Goal: Transaction & Acquisition: Book appointment/travel/reservation

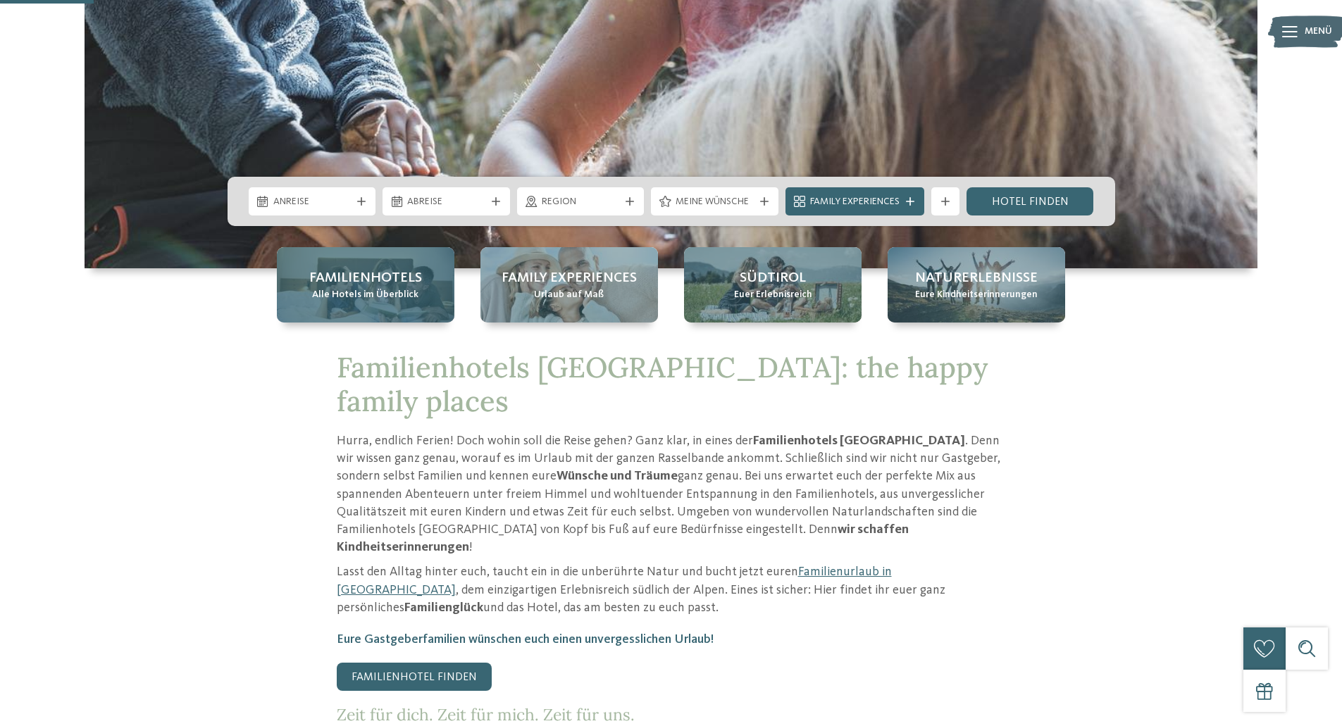
click at [400, 282] on span "Familienhotels" at bounding box center [365, 278] width 113 height 20
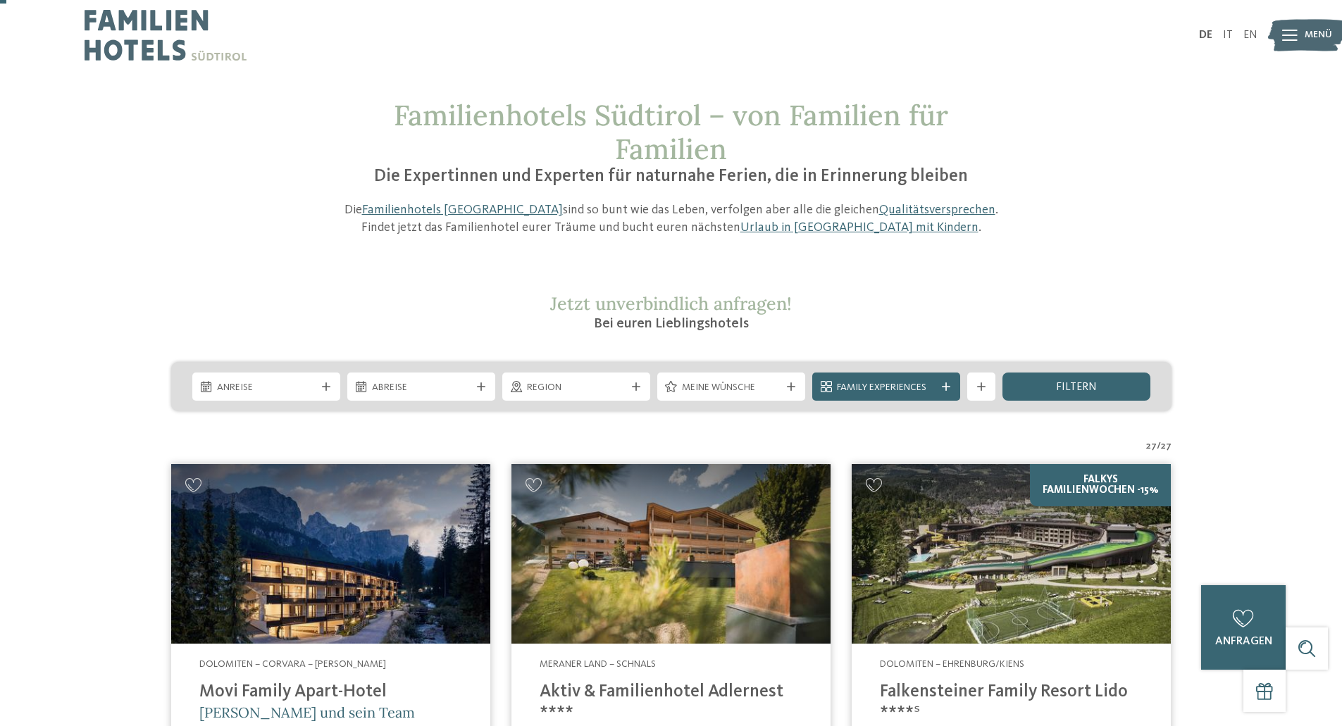
scroll to position [211, 0]
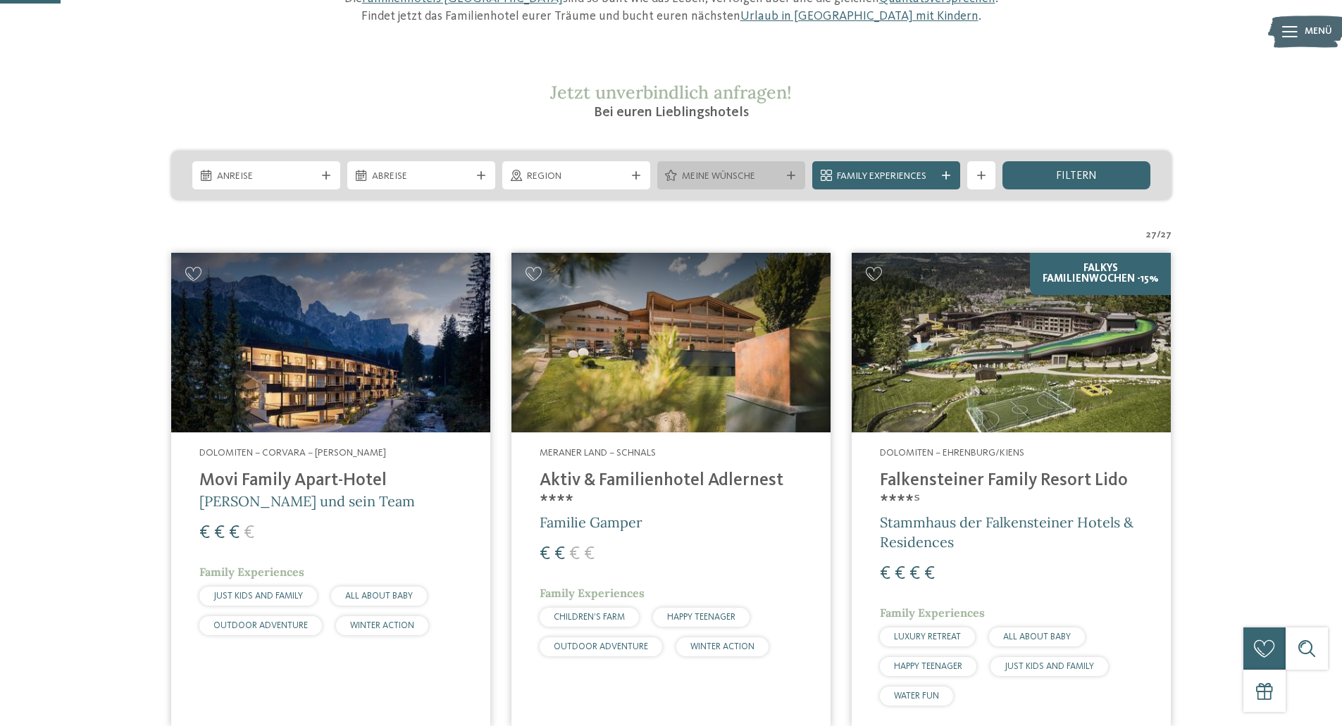
click at [733, 178] on span "Meine Wünsche" at bounding box center [731, 177] width 99 height 14
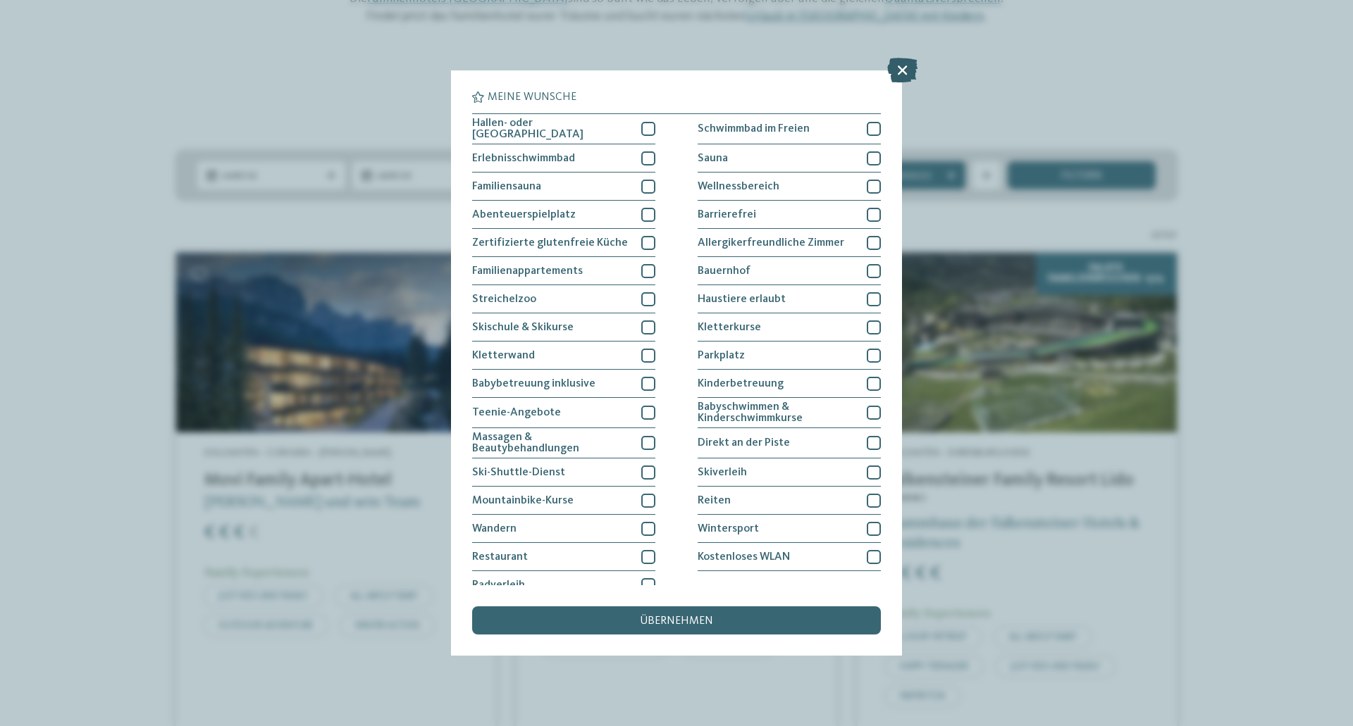
click at [904, 73] on icon at bounding box center [902, 70] width 30 height 25
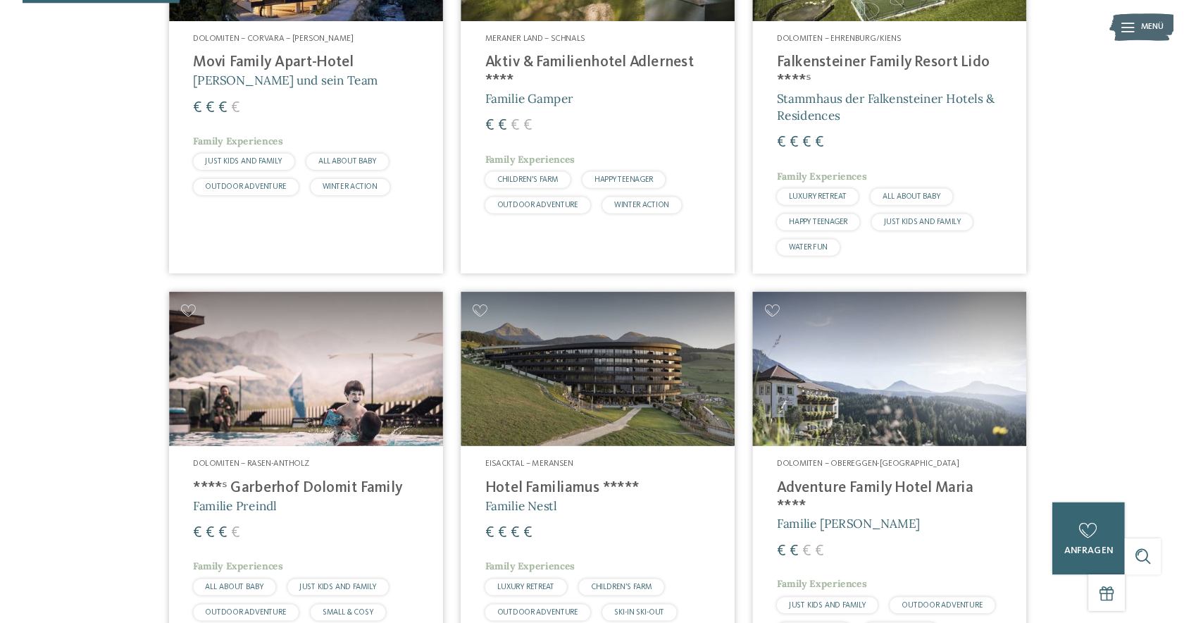
scroll to position [634, 0]
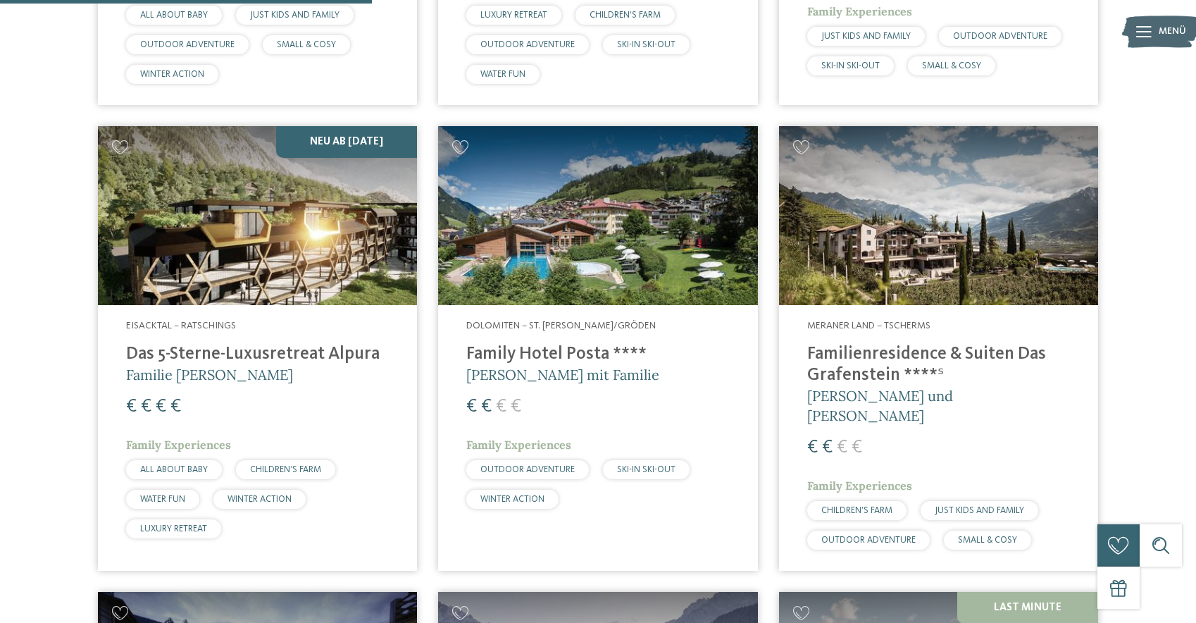
scroll to position [1268, 0]
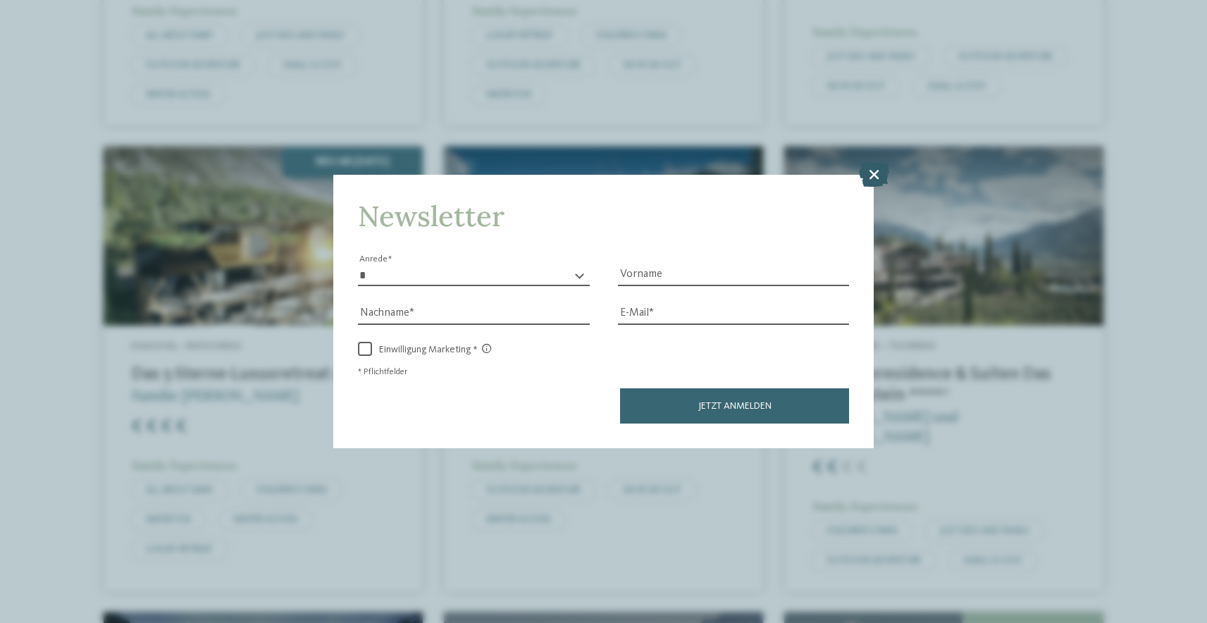
click at [873, 181] on icon at bounding box center [874, 173] width 30 height 25
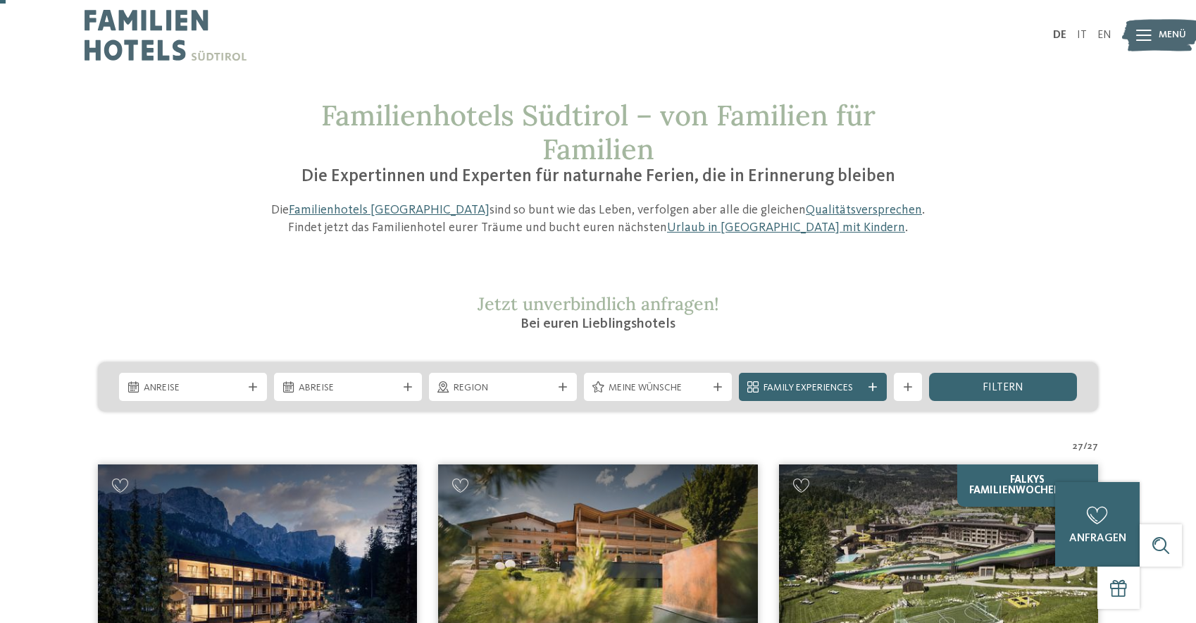
scroll to position [211, 0]
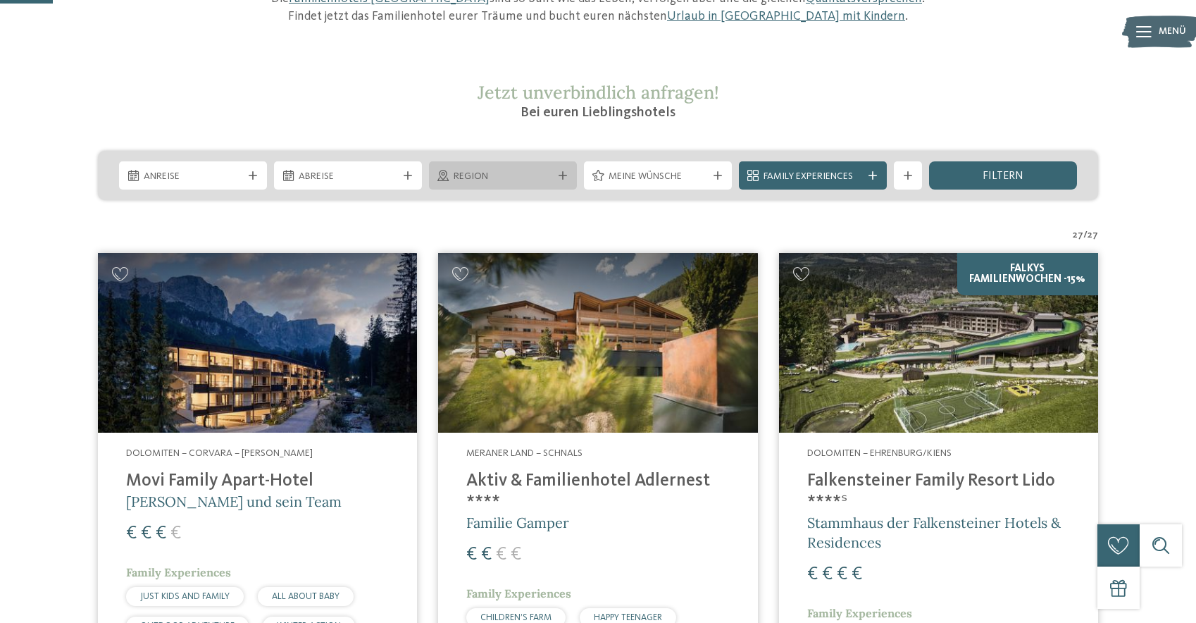
click at [474, 184] on div "Region" at bounding box center [503, 175] width 148 height 28
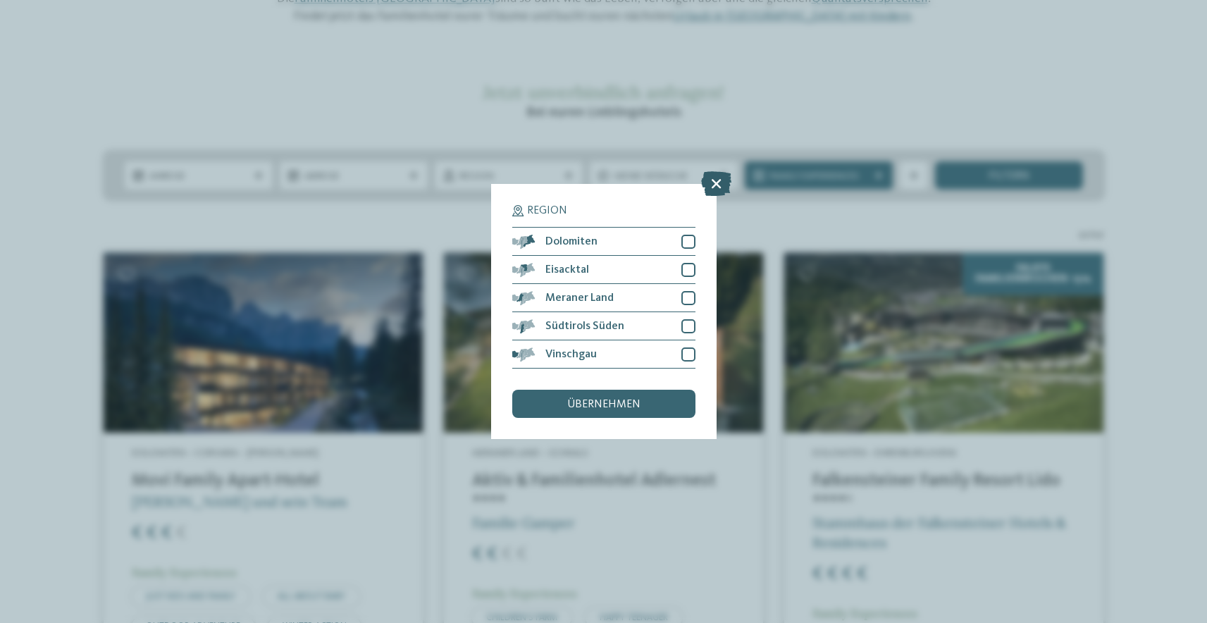
click at [721, 183] on icon at bounding box center [716, 183] width 30 height 25
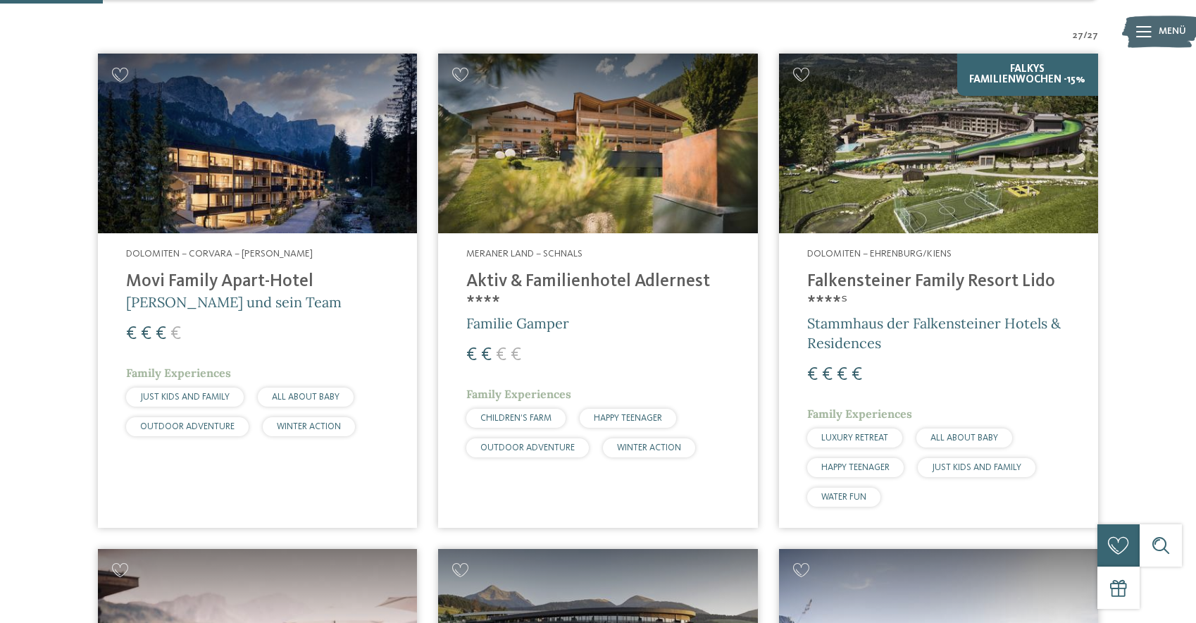
scroll to position [423, 0]
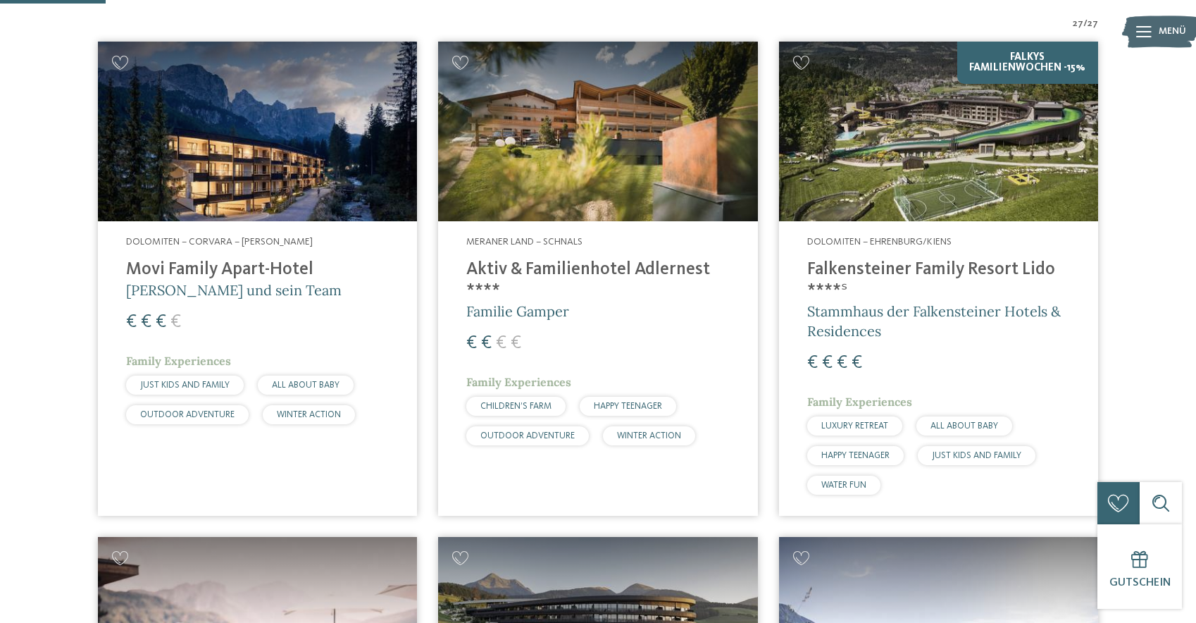
click at [310, 185] on img at bounding box center [257, 132] width 319 height 180
click at [257, 264] on h4 "Movi Family Apart-Hotel" at bounding box center [257, 269] width 263 height 21
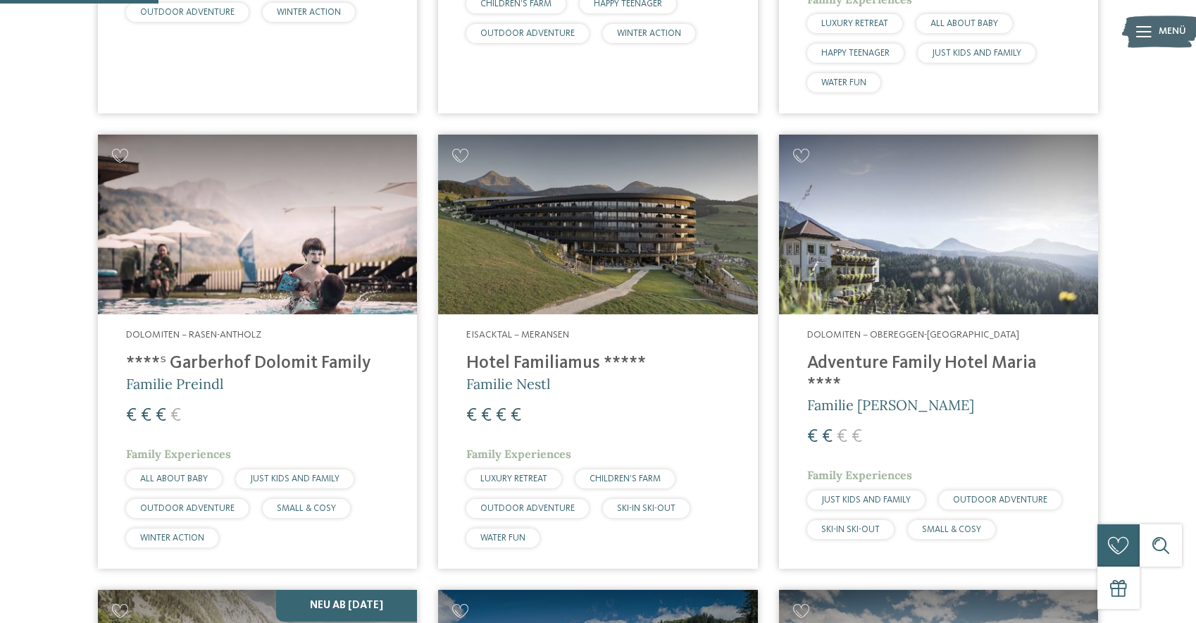
scroll to position [845, 0]
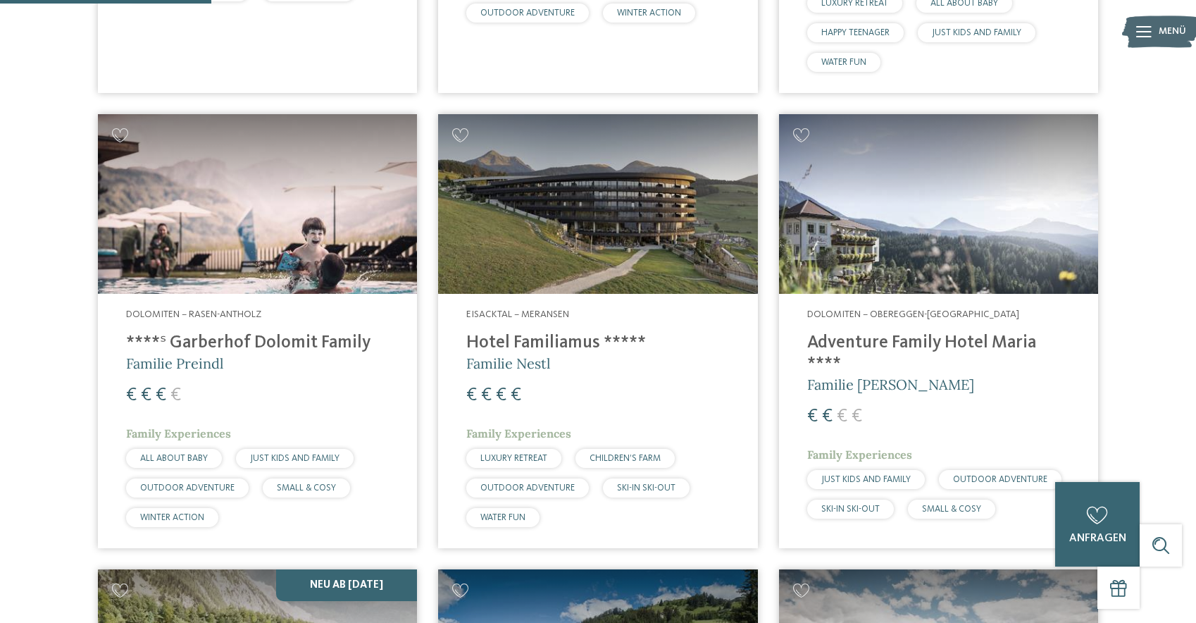
click at [549, 334] on h4 "Hotel Familiamus *****" at bounding box center [597, 342] width 263 height 21
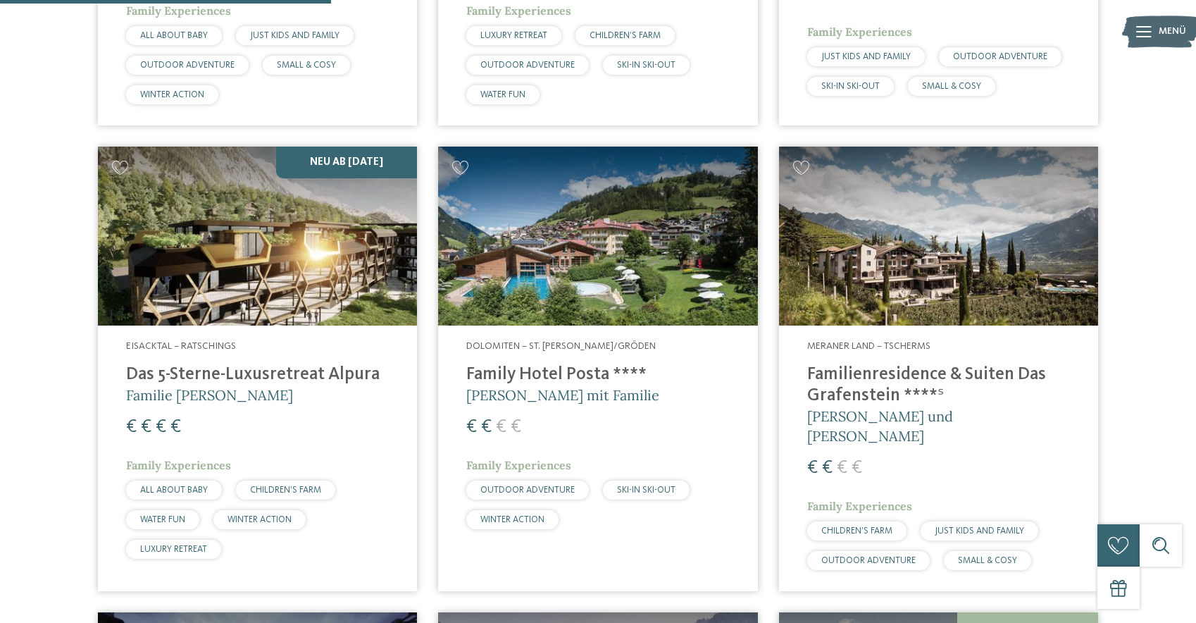
scroll to position [1479, 0]
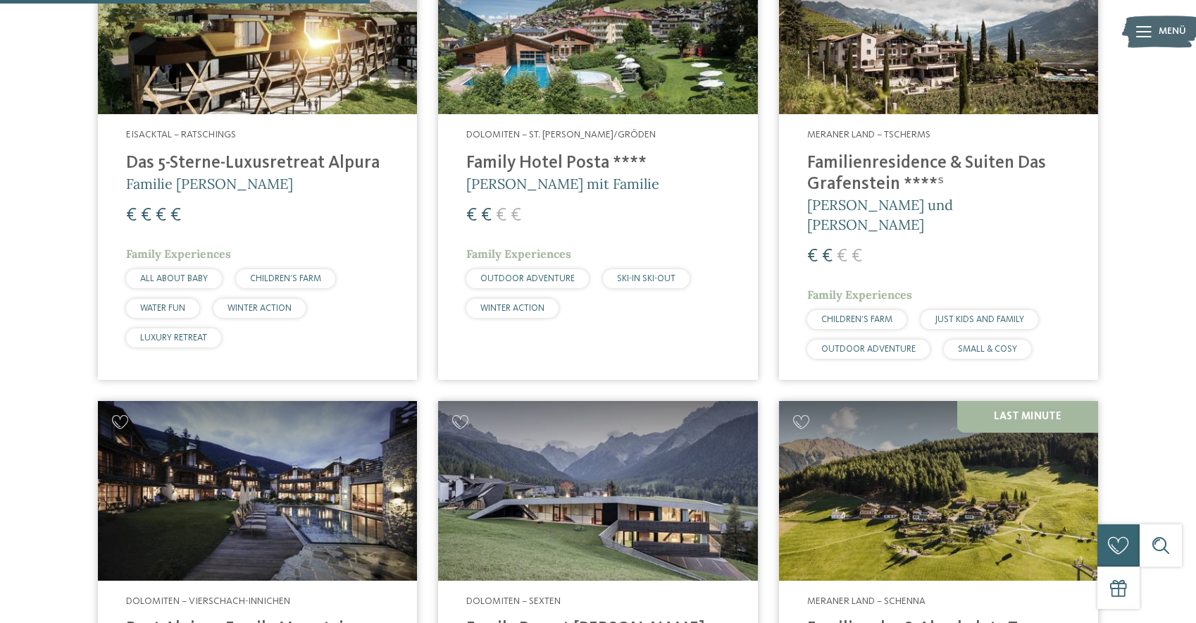
click at [853, 178] on h4 "Familienresidence & Suiten Das Grafenstein ****ˢ" at bounding box center [938, 174] width 263 height 42
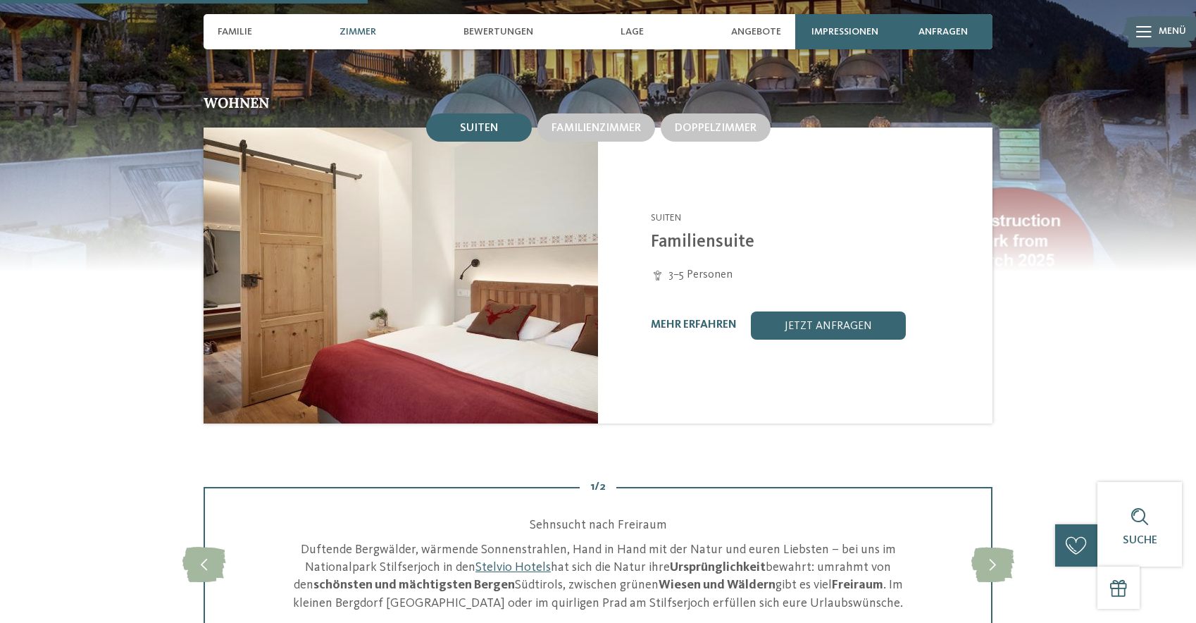
scroll to position [1479, 0]
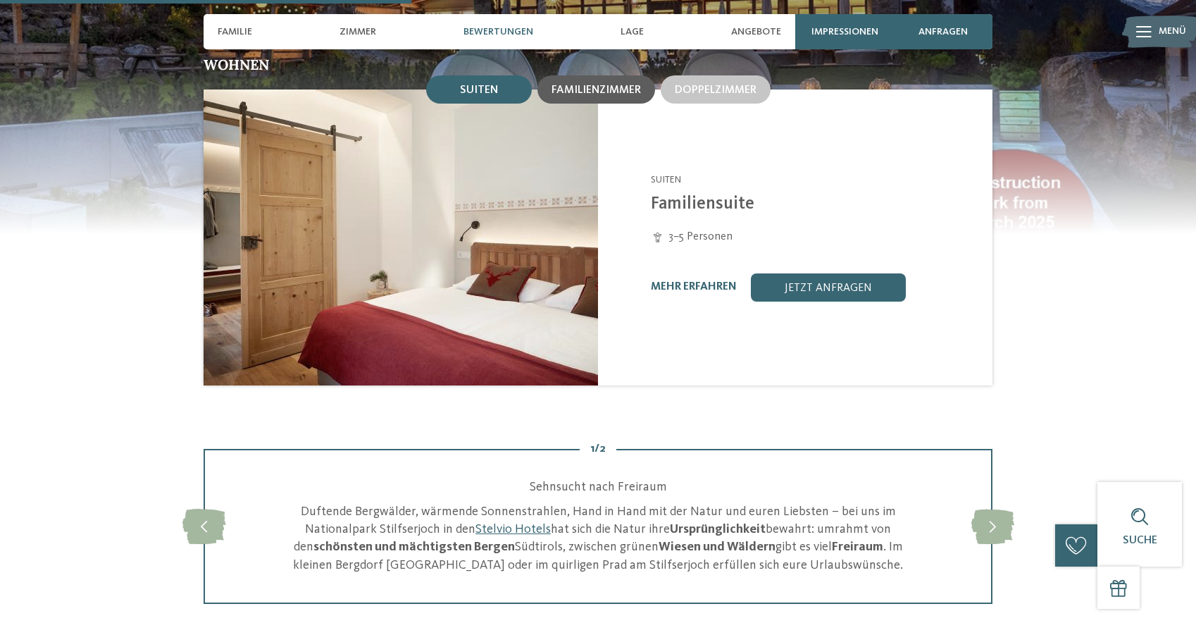
click at [585, 85] on span "Familienzimmer" at bounding box center [596, 90] width 89 height 11
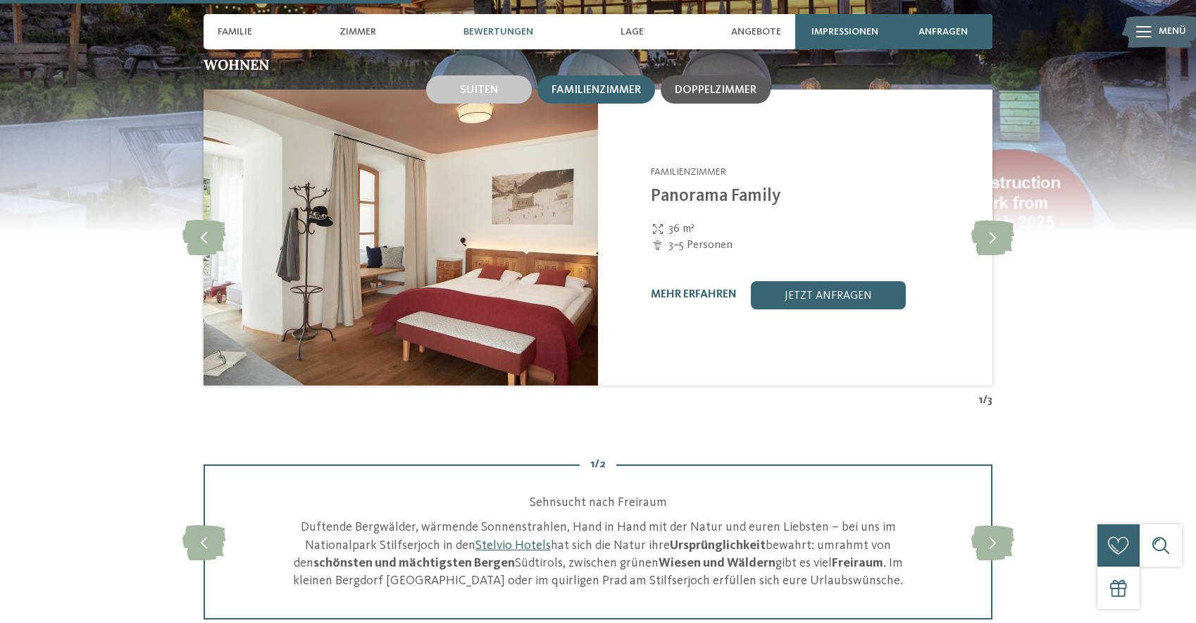
click at [707, 79] on div "Doppelzimmer" at bounding box center [716, 89] width 110 height 28
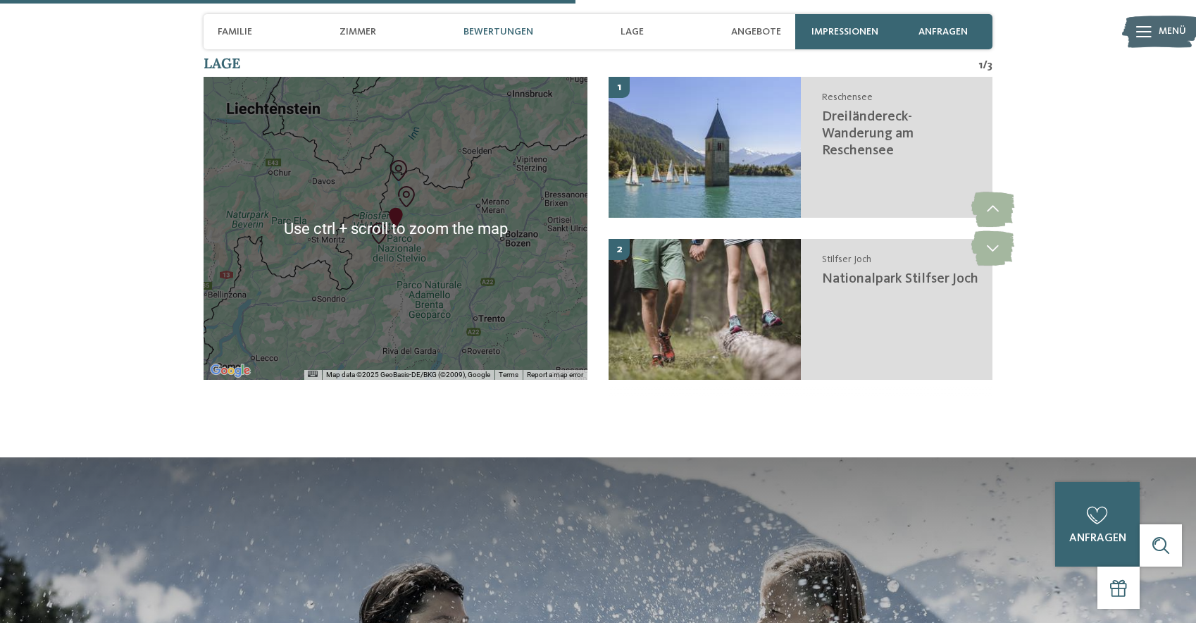
scroll to position [2113, 0]
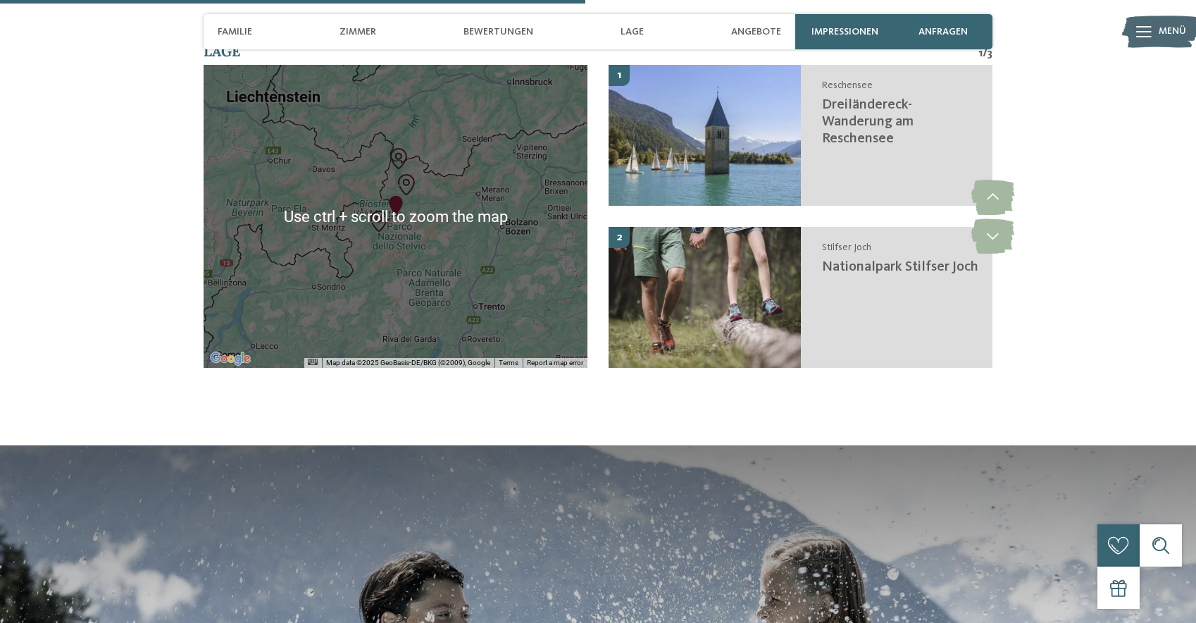
click at [383, 219] on img "Nationalpark Stilfser Joch" at bounding box center [378, 221] width 21 height 21
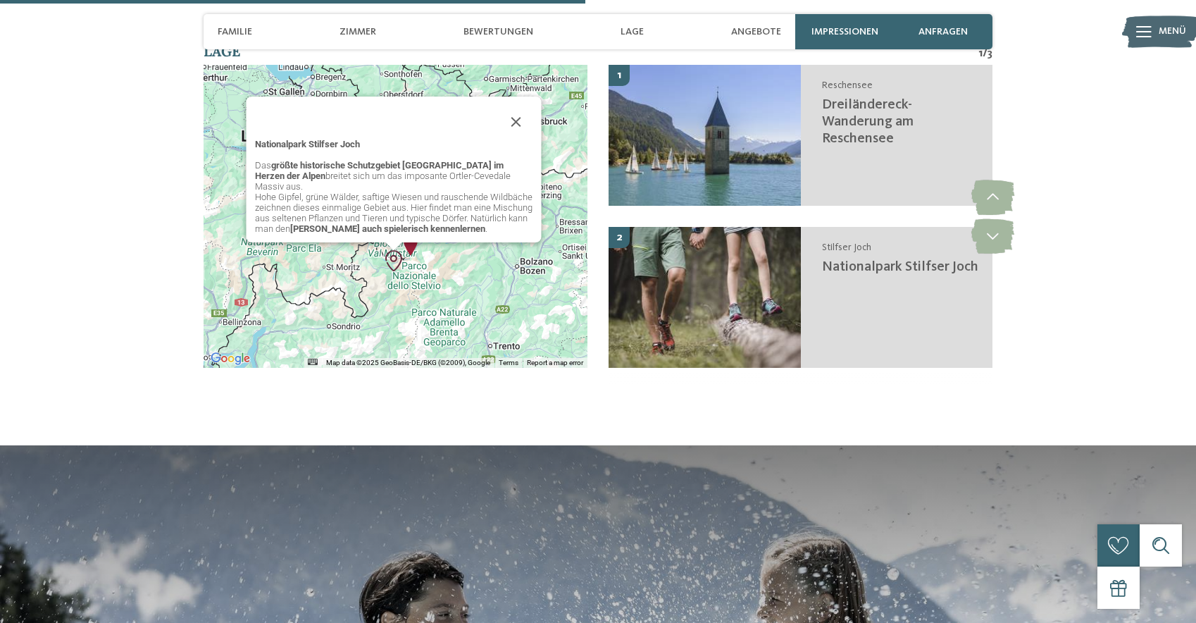
click at [391, 258] on img "Nationalpark Stilfser Joch" at bounding box center [393, 260] width 21 height 21
click at [516, 139] on button "Close" at bounding box center [516, 122] width 34 height 34
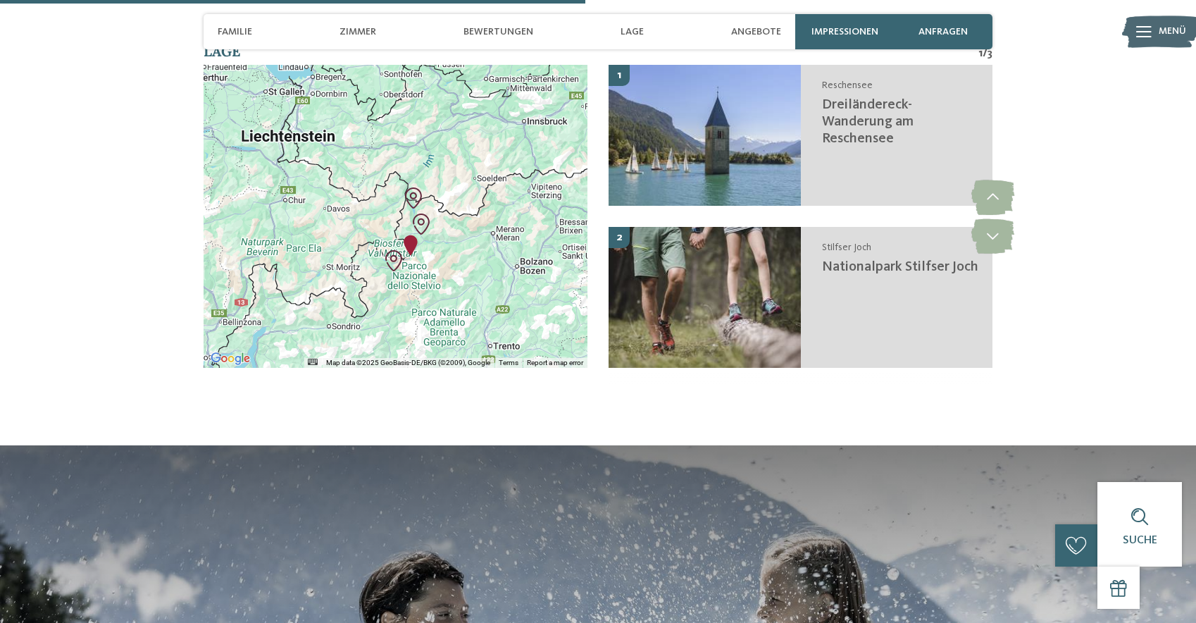
click at [410, 245] on img "Familienhotel Bella Vista" at bounding box center [410, 245] width 21 height 21
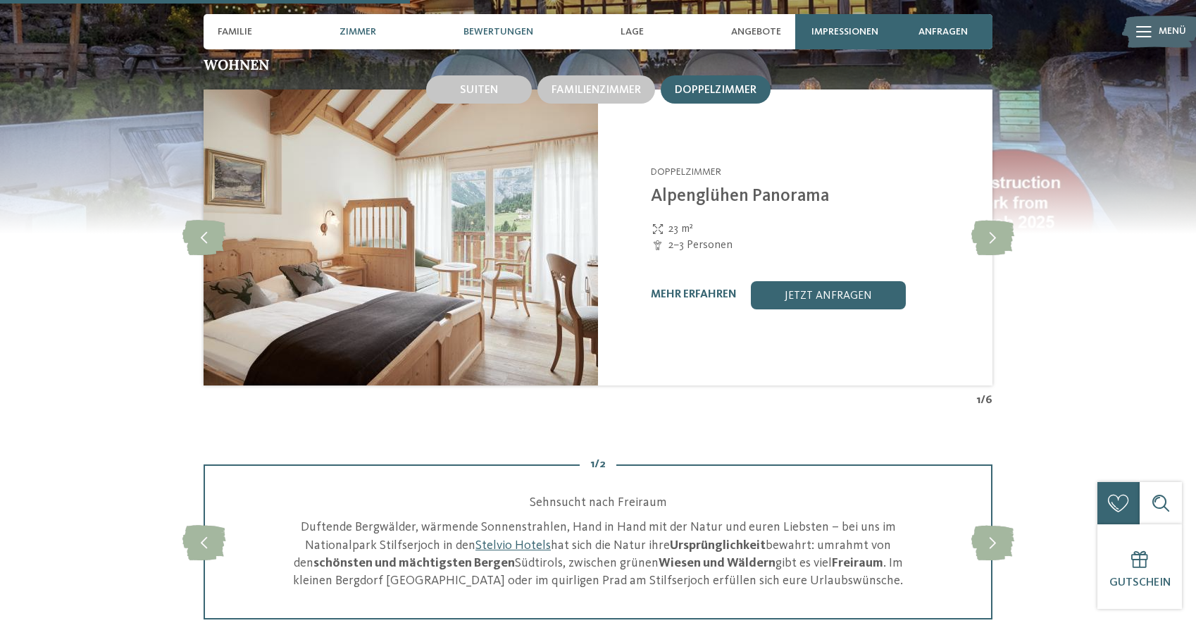
click at [502, 33] on span "Bewertungen" at bounding box center [499, 32] width 70 height 12
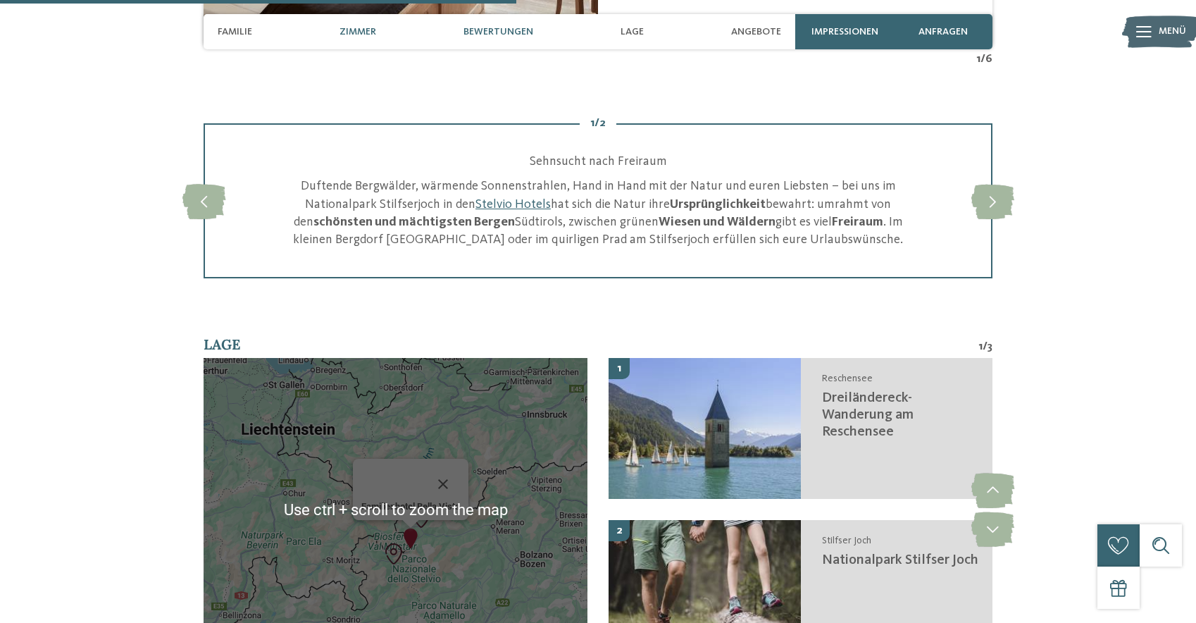
scroll to position [1866, 0]
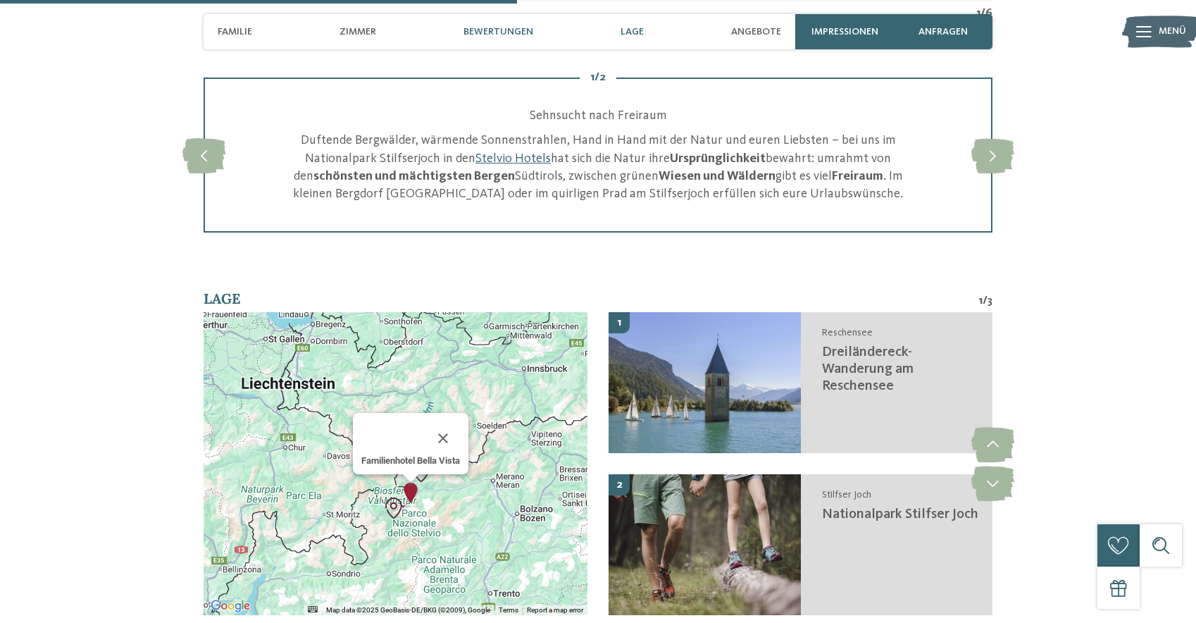
click at [628, 35] on span "Lage" at bounding box center [632, 32] width 23 height 12
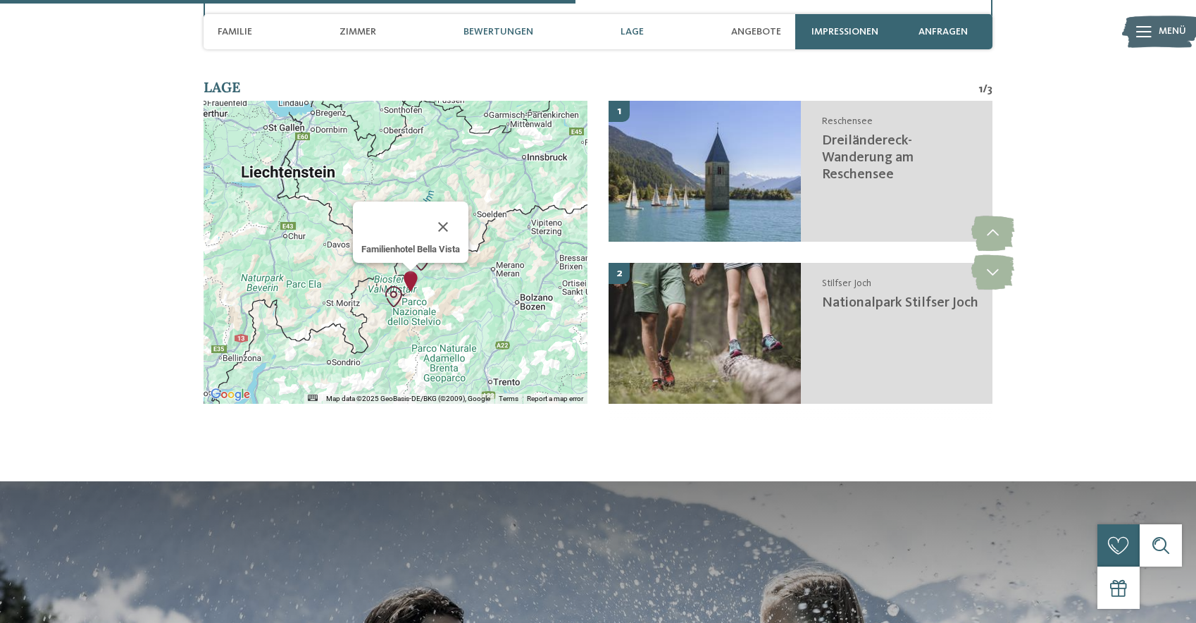
click at [521, 43] on div "Bewertungen" at bounding box center [498, 31] width 84 height 35
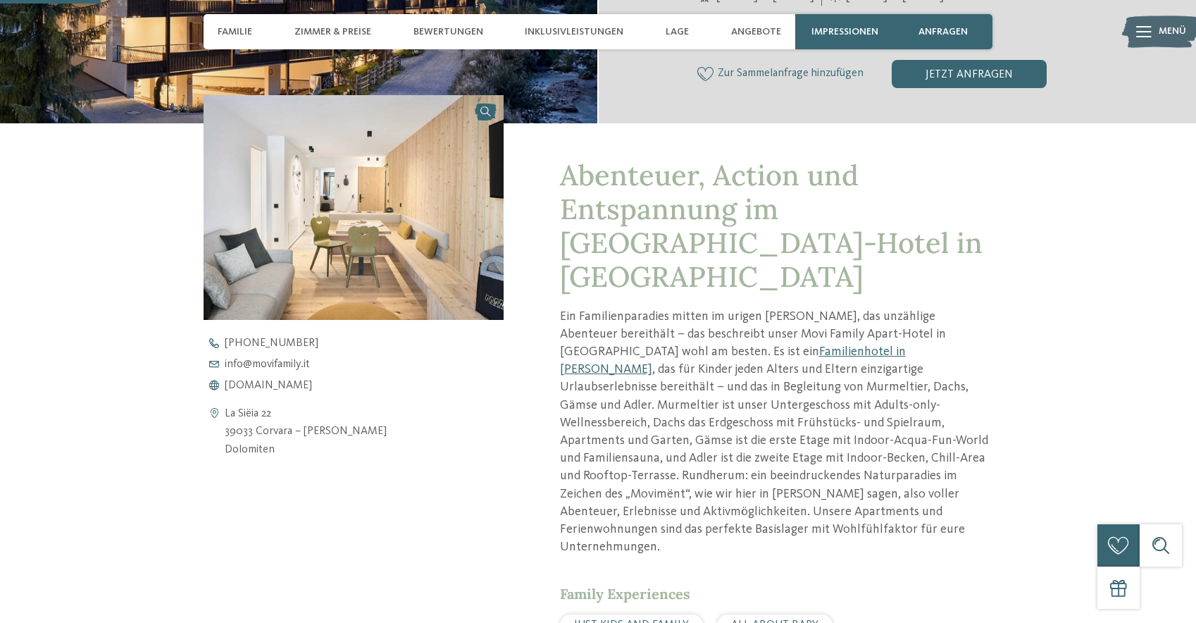
scroll to position [423, 0]
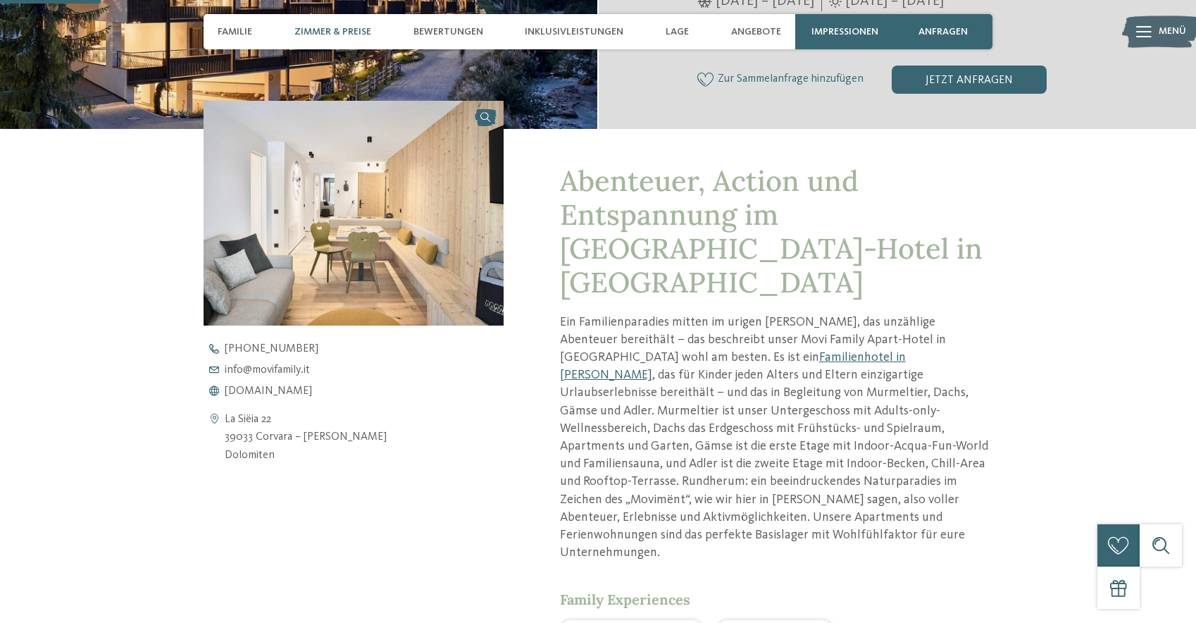
click at [332, 34] on span "Zimmer & Preise" at bounding box center [332, 32] width 77 height 12
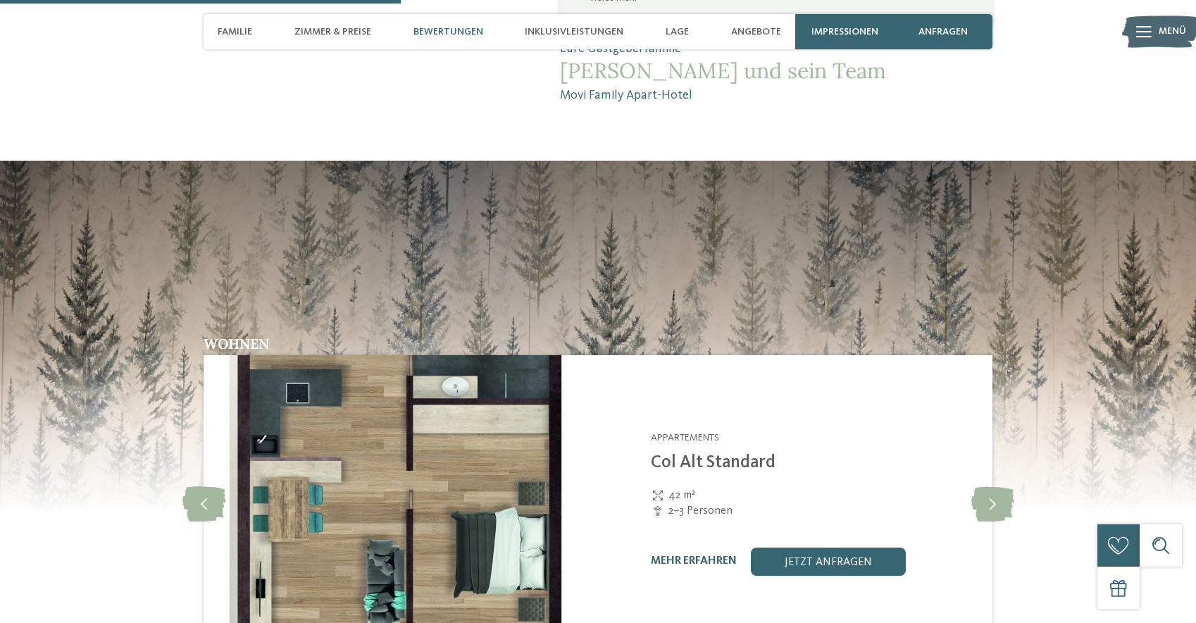
scroll to position [1715, 0]
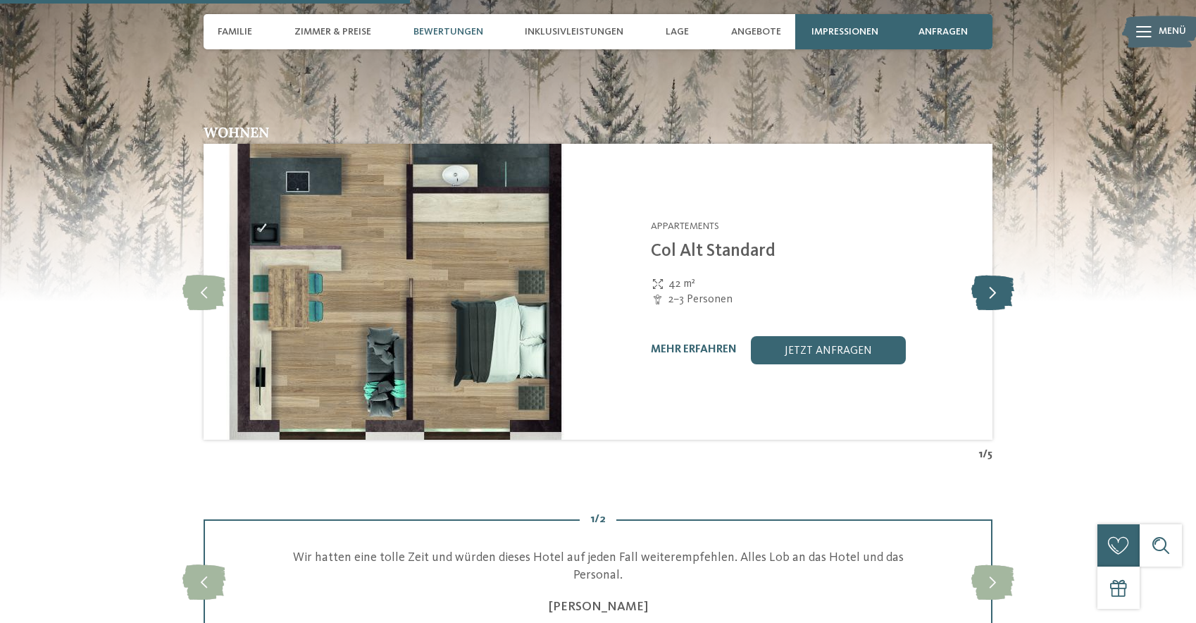
click at [998, 274] on icon at bounding box center [992, 291] width 43 height 35
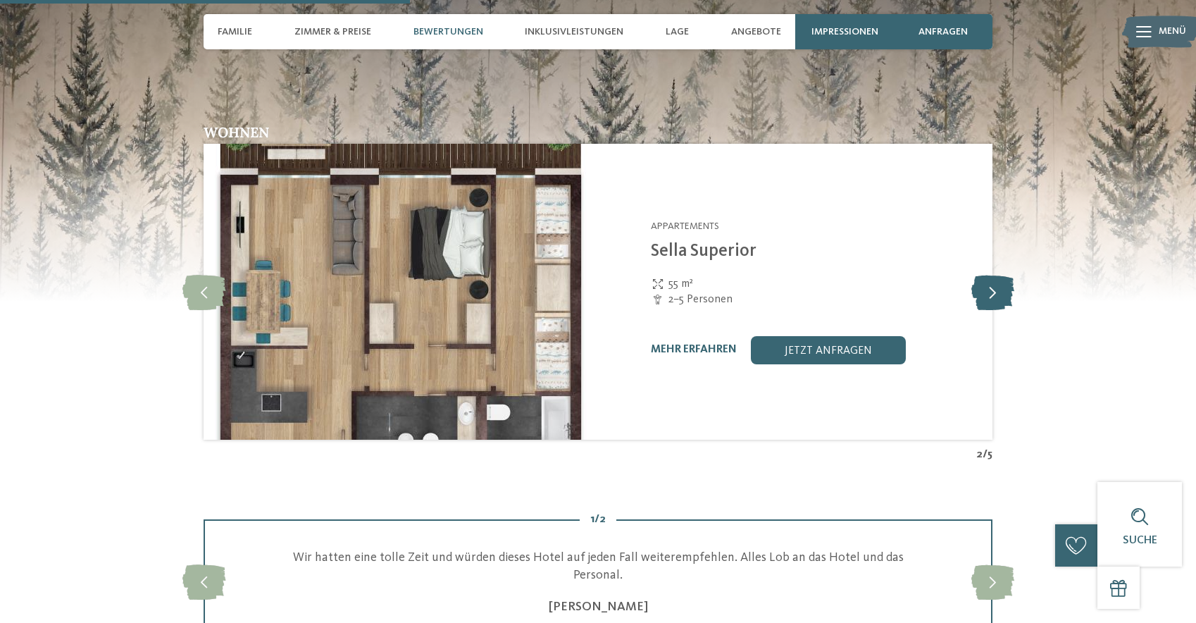
click at [998, 274] on icon at bounding box center [992, 291] width 43 height 35
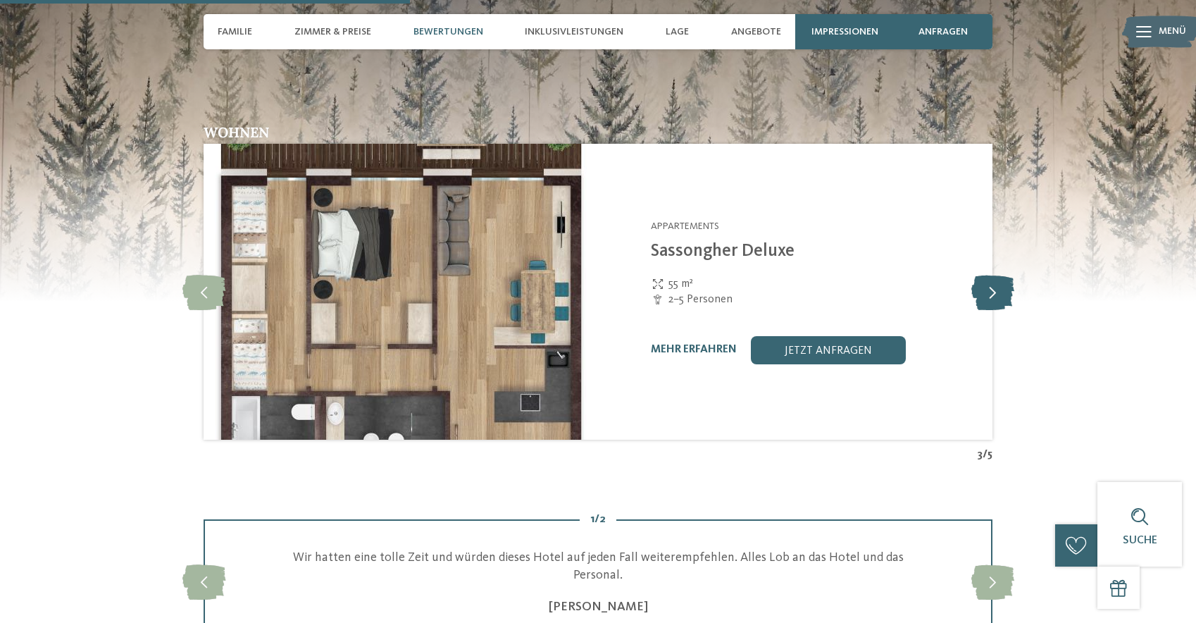
click at [998, 274] on icon at bounding box center [992, 291] width 43 height 35
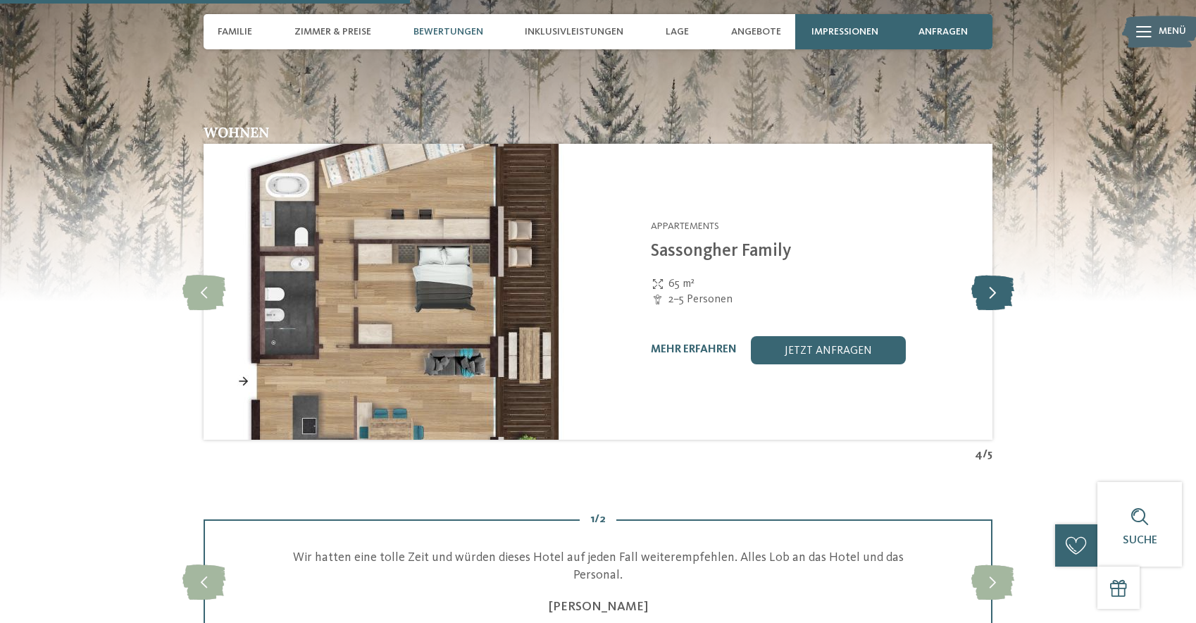
click at [998, 274] on icon at bounding box center [992, 291] width 43 height 35
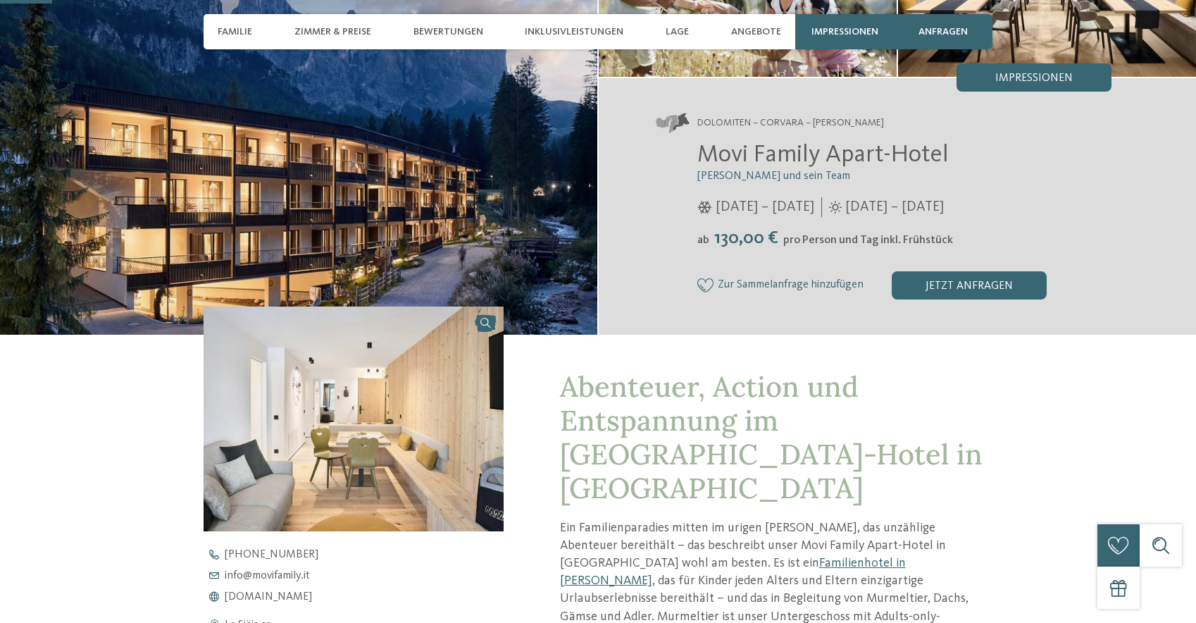
scroll to position [235, 0]
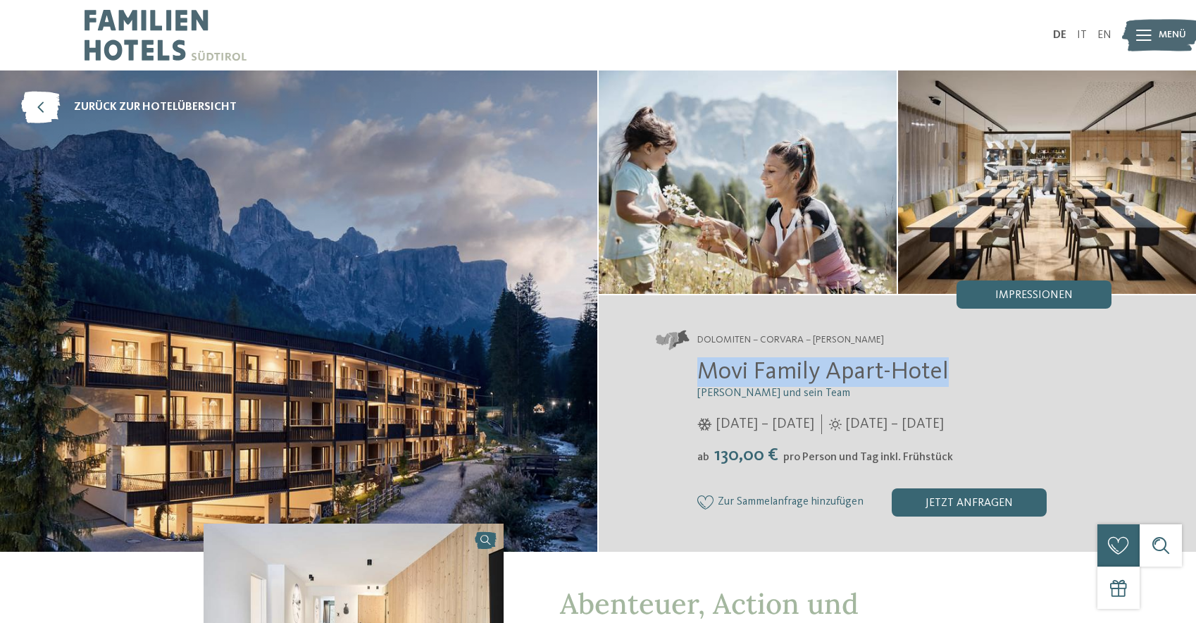
drag, startPoint x: 700, startPoint y: 375, endPoint x: 952, endPoint y: 370, distance: 252.2
click at [952, 370] on h2 "Movi Family Apart-Hotel" at bounding box center [904, 372] width 414 height 30
copy span "Movi Family Apart-Hotel"
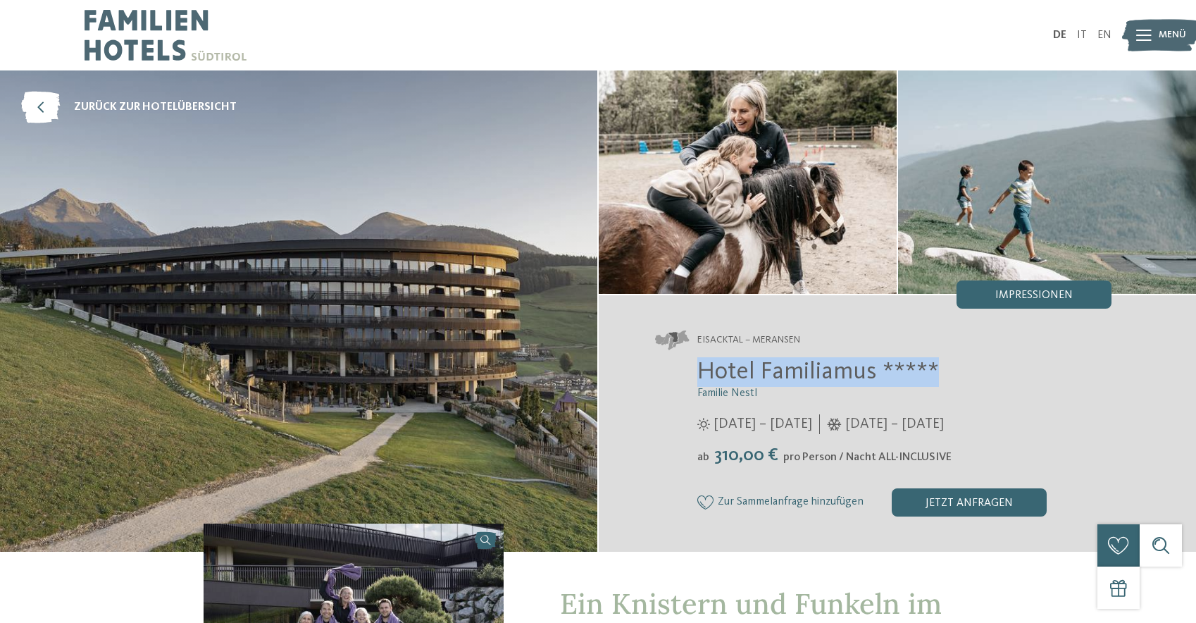
drag, startPoint x: 940, startPoint y: 375, endPoint x: 695, endPoint y: 366, distance: 245.3
click at [695, 366] on div "Hotel Familiamus ***** Familie Nestl 29.05. – 09.11.2025 05.12.2025 – 19.04.202…" at bounding box center [883, 436] width 456 height 159
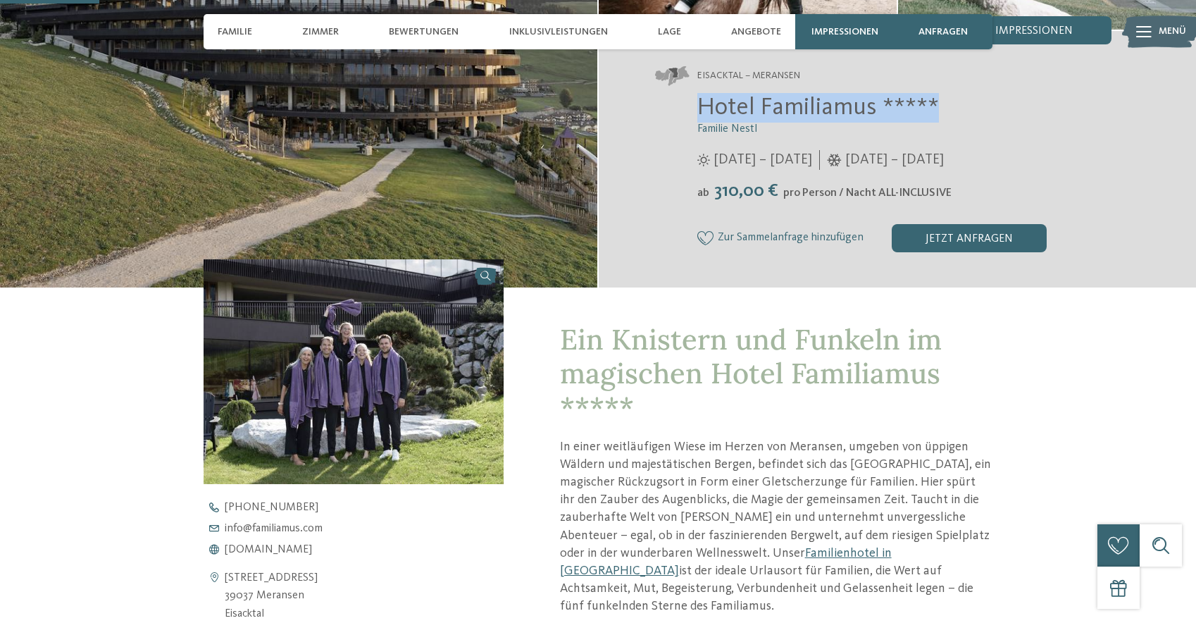
scroll to position [423, 0]
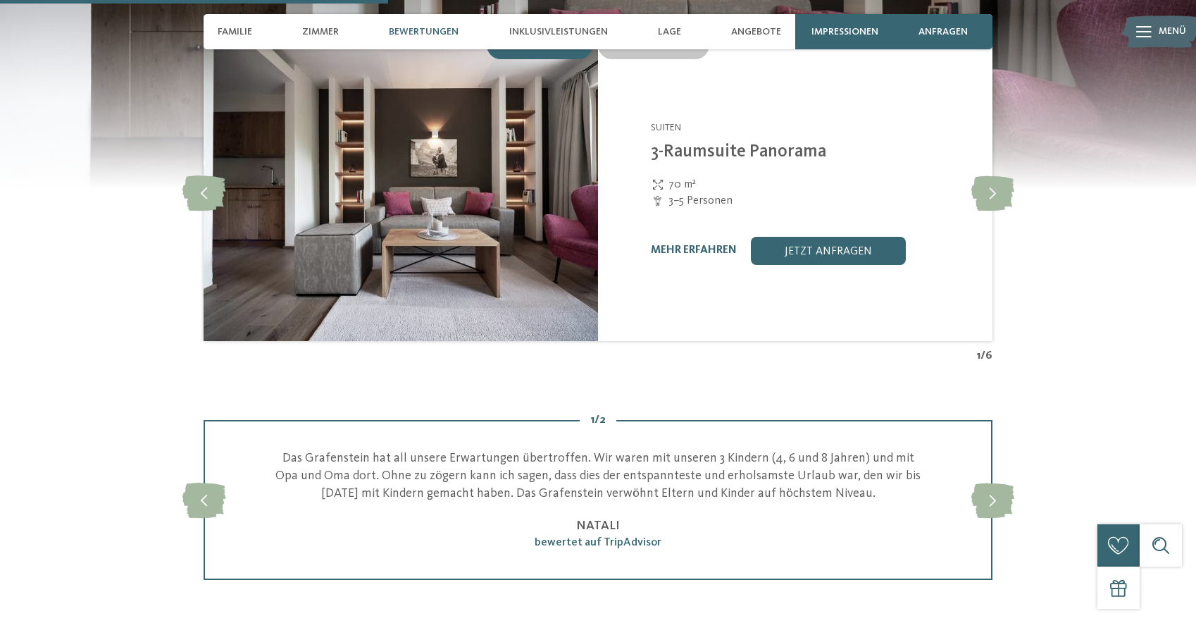
scroll to position [1479, 0]
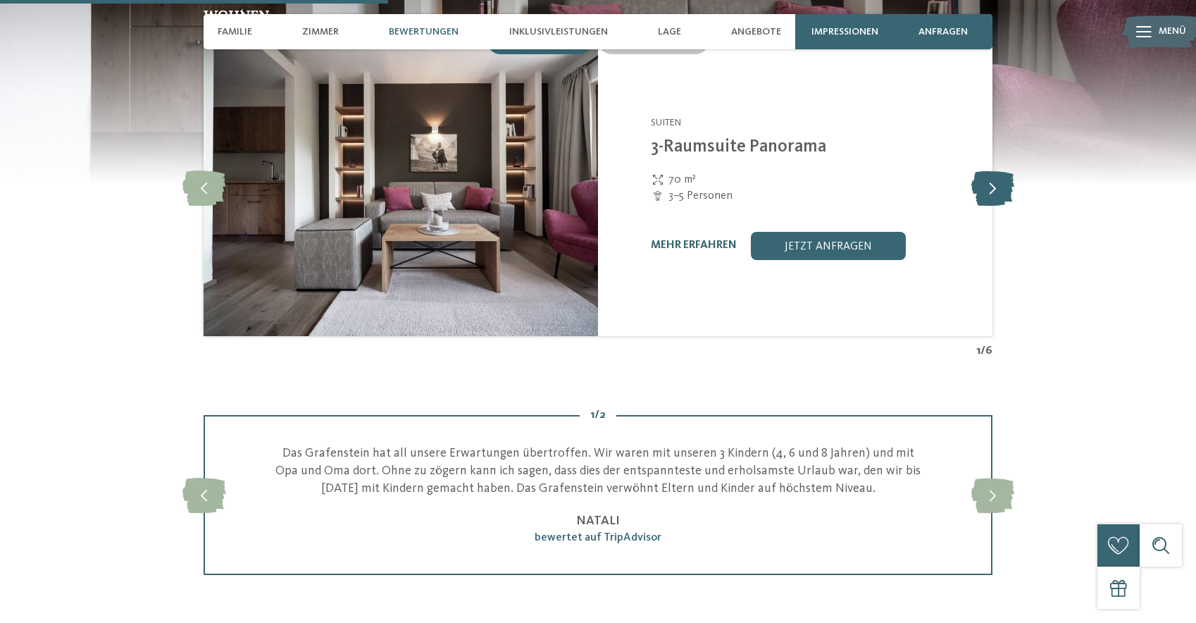
click at [1000, 170] on icon at bounding box center [992, 187] width 43 height 35
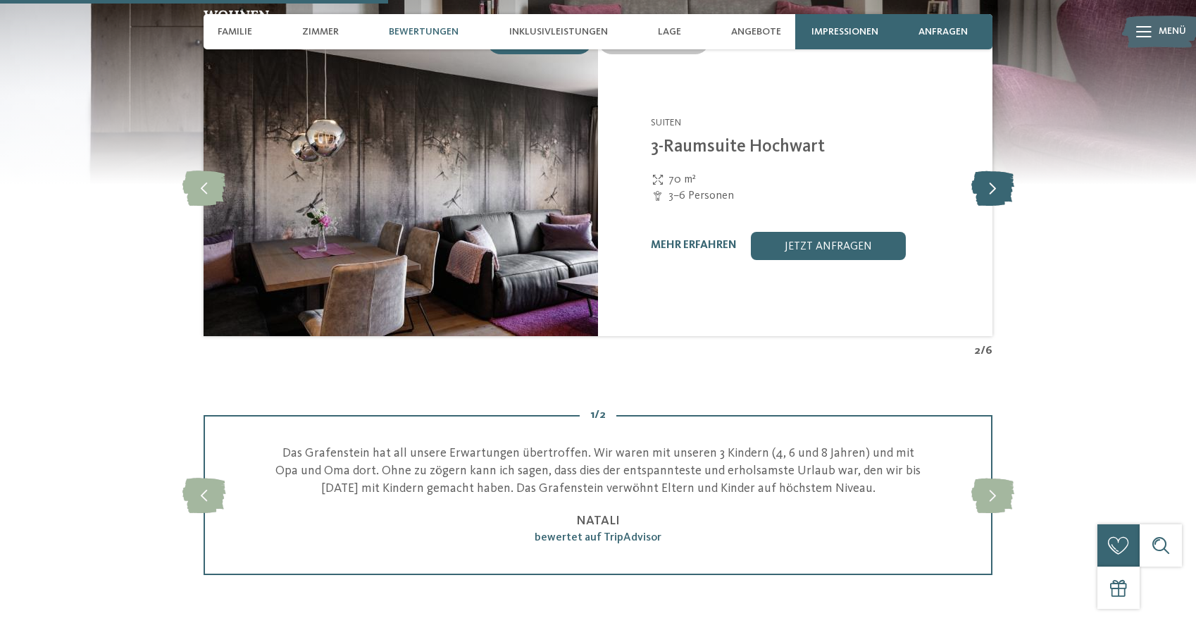
click at [1000, 170] on icon at bounding box center [992, 187] width 43 height 35
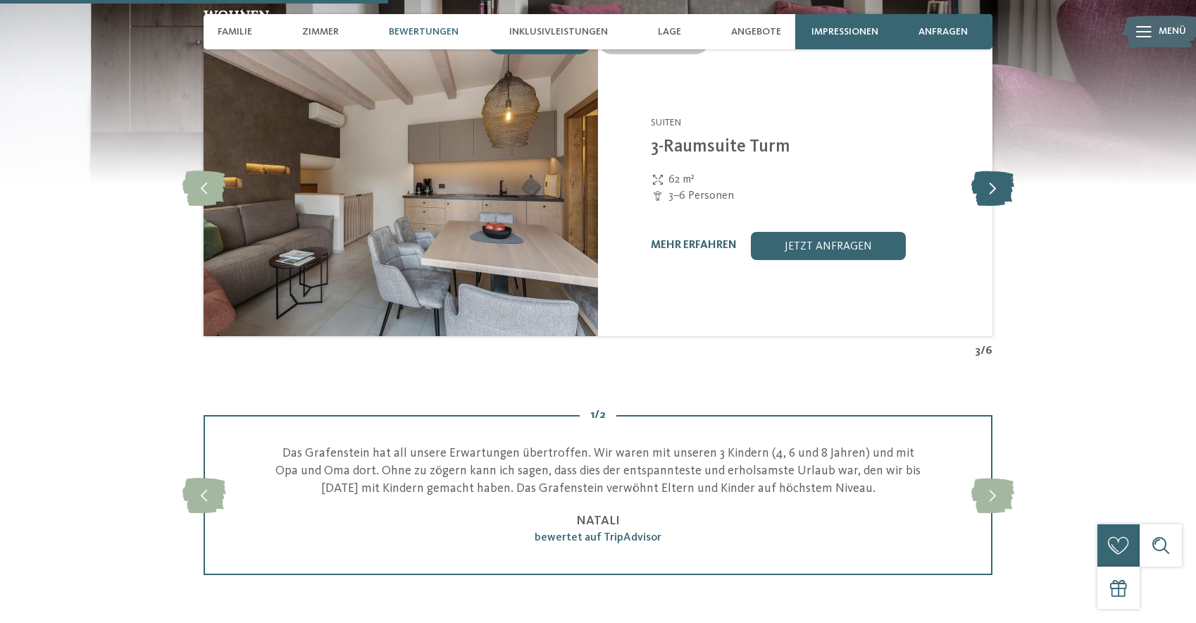
click at [1000, 170] on icon at bounding box center [992, 187] width 43 height 35
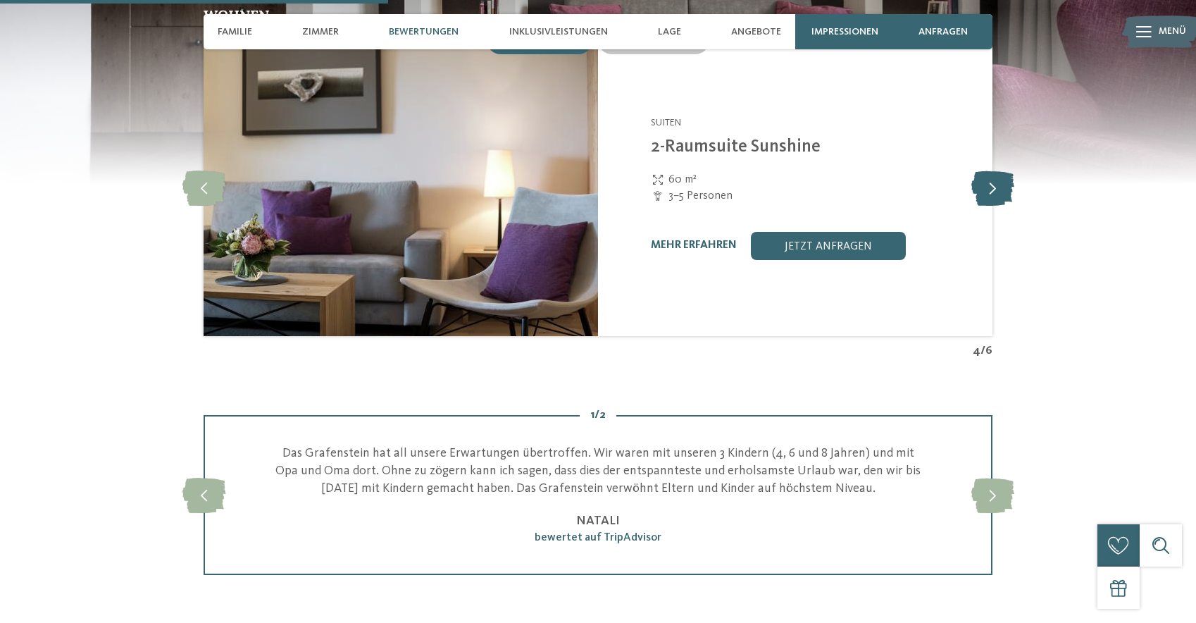
click at [1000, 170] on icon at bounding box center [992, 187] width 43 height 35
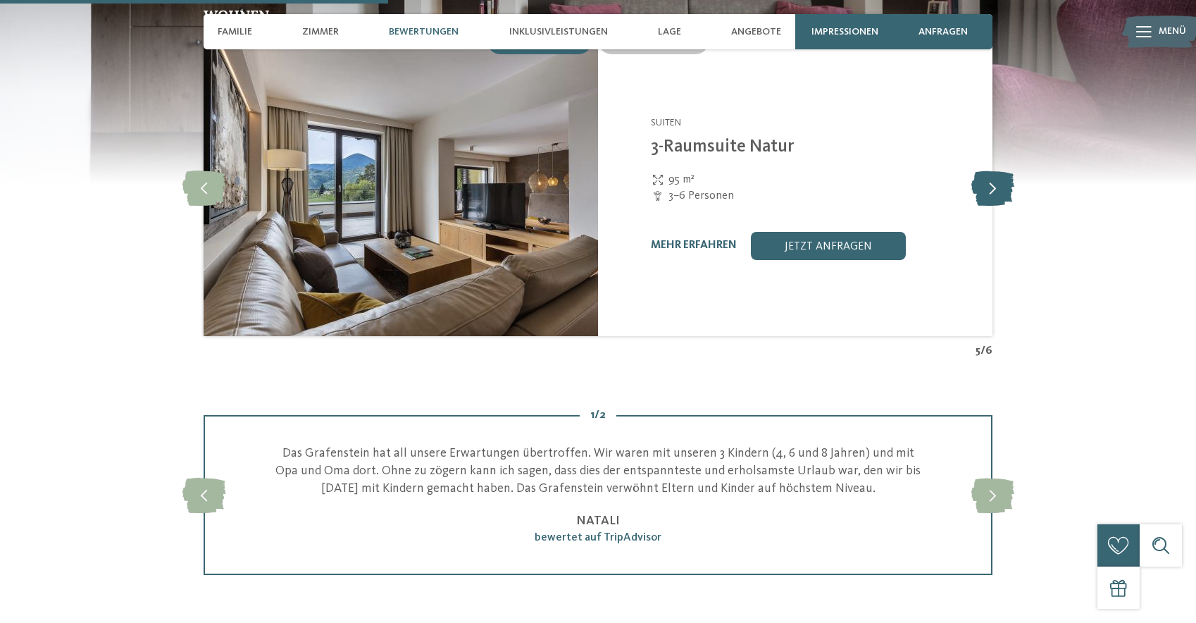
click at [1000, 170] on icon at bounding box center [992, 187] width 43 height 35
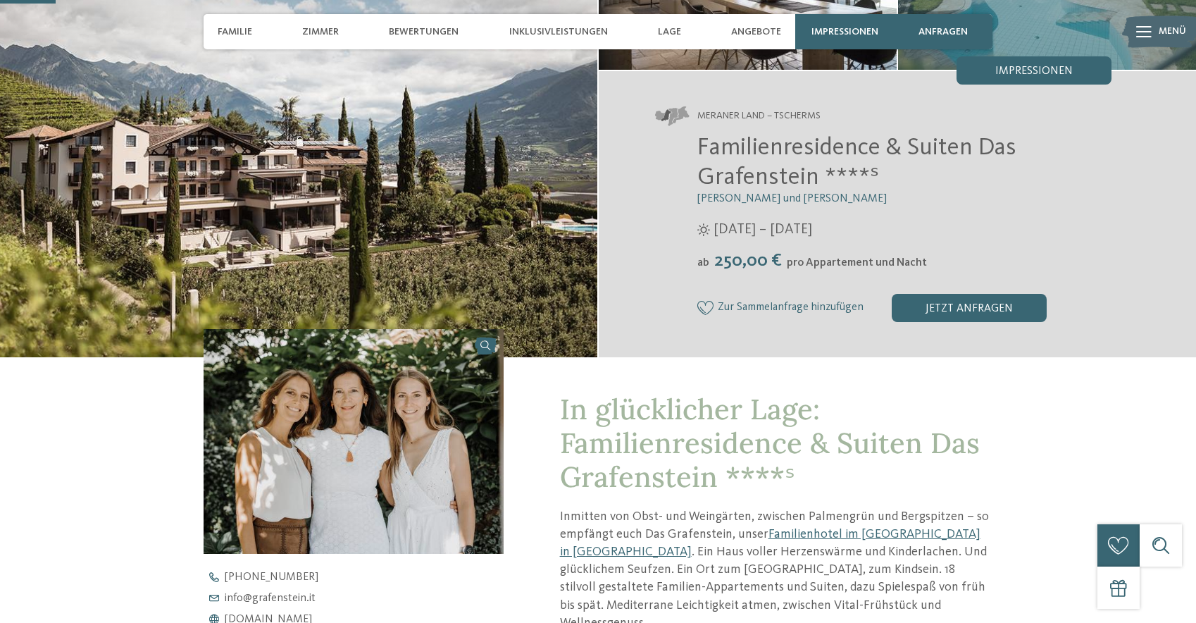
scroll to position [211, 0]
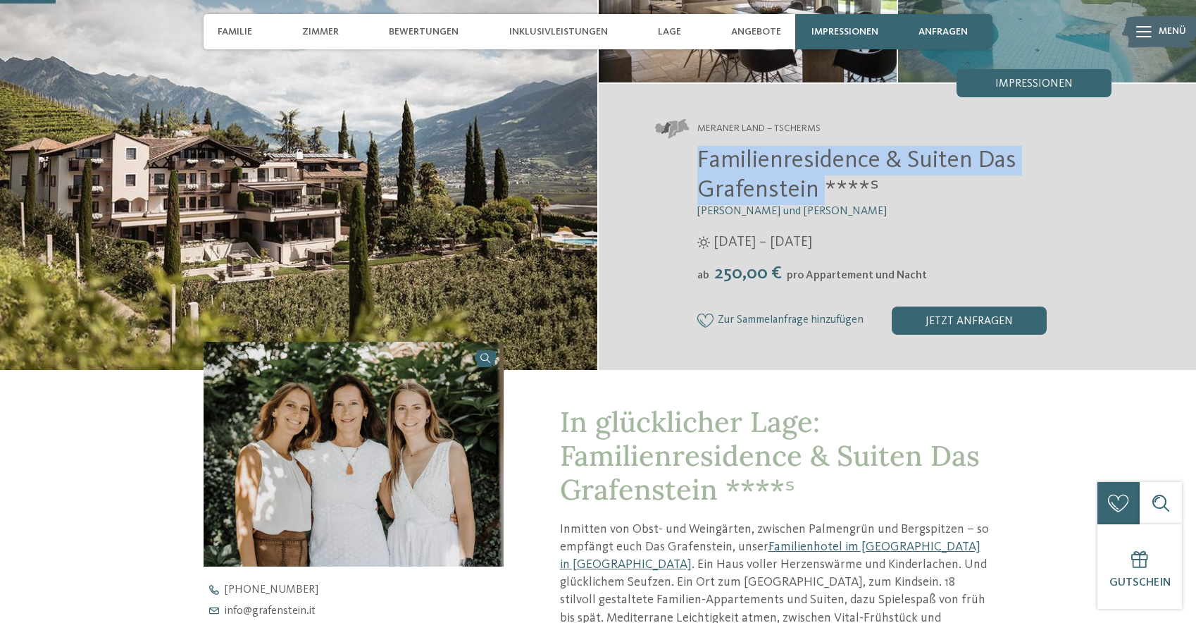
drag, startPoint x: 820, startPoint y: 190, endPoint x: 690, endPoint y: 159, distance: 134.0
click at [690, 159] on div "Familienresidence & Suiten Das Grafenstein ****ˢ Alexandra, Charlotte und Isabe…" at bounding box center [883, 240] width 456 height 188
copy span "Familienresidence & Suiten Das Grafenstein"
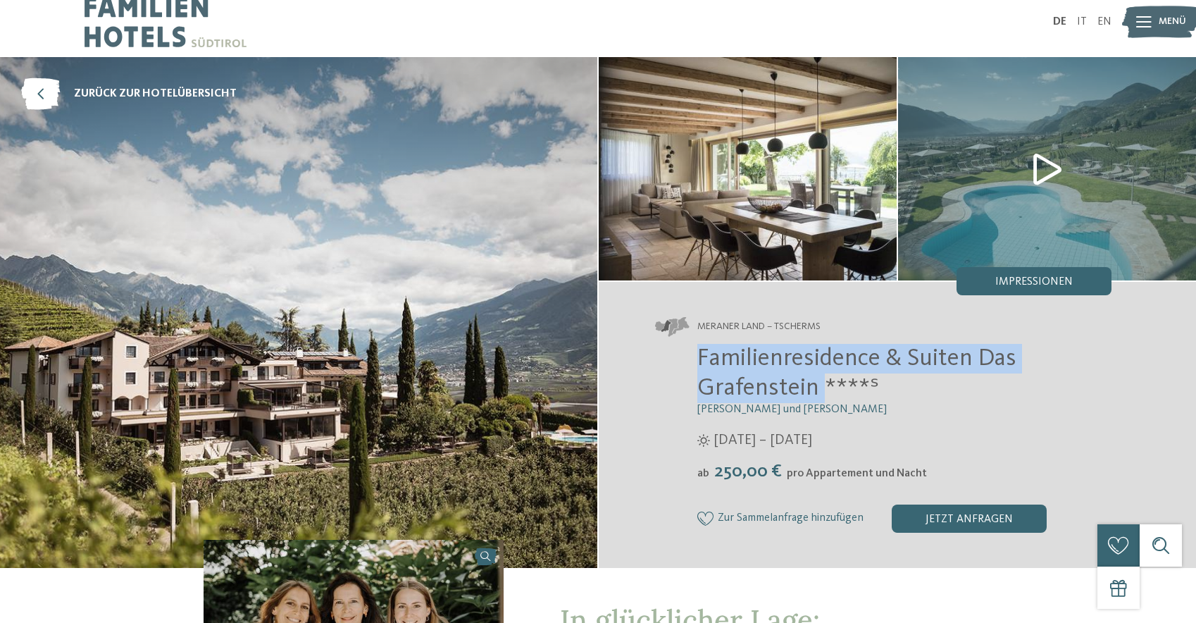
scroll to position [0, 0]
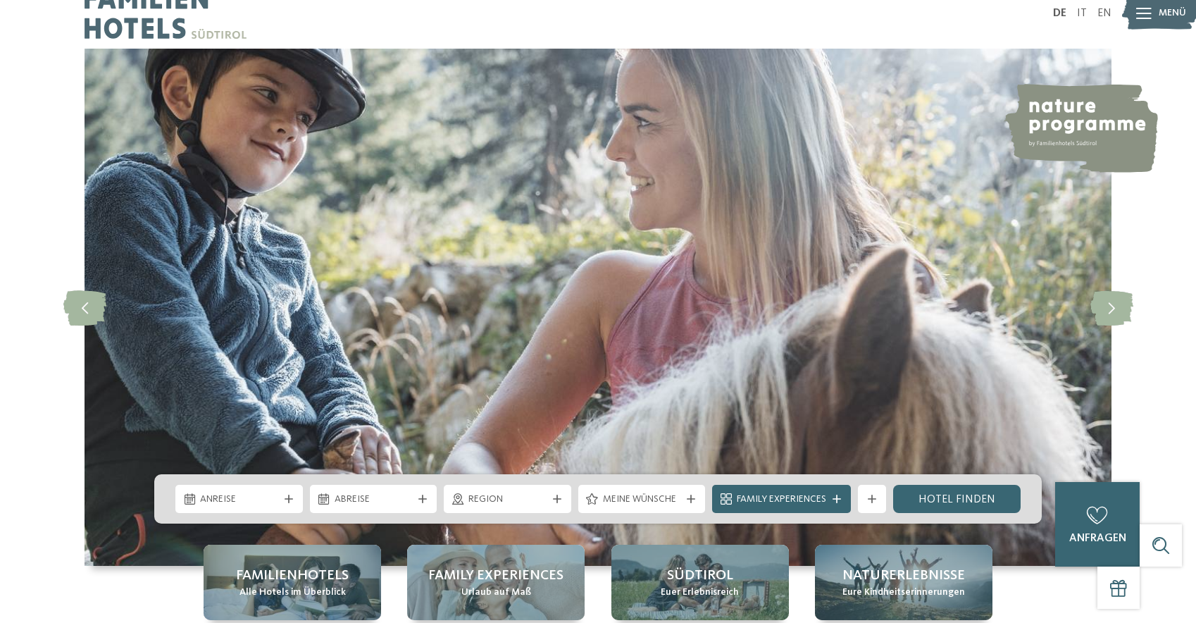
scroll to position [211, 0]
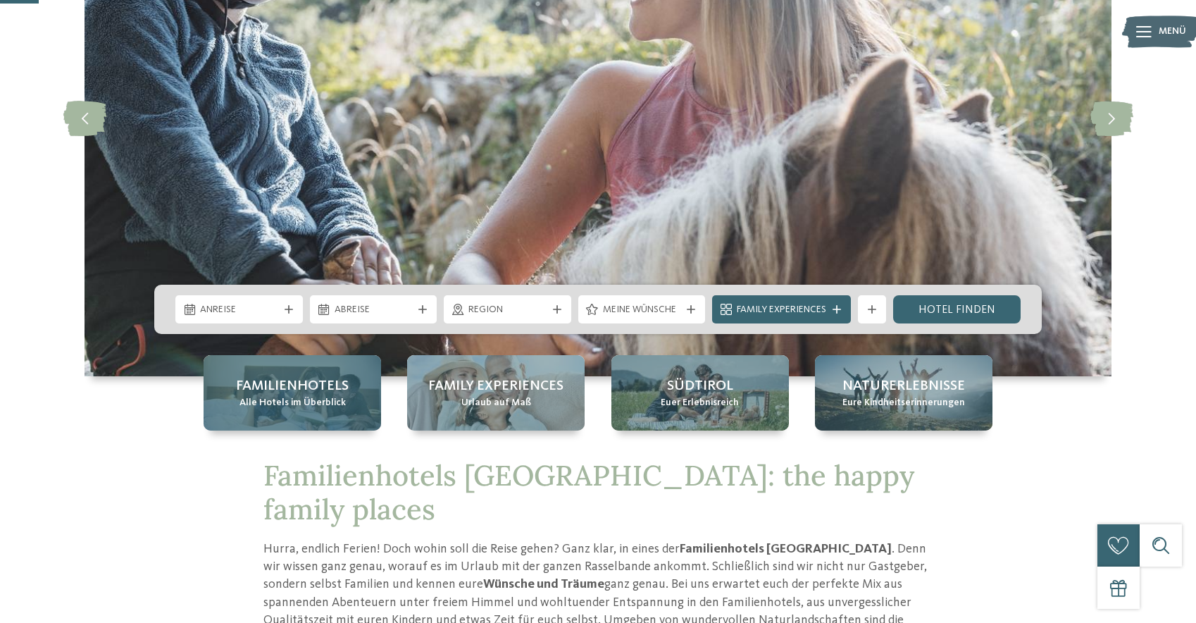
click at [277, 368] on div "Familienhotels Alle Hotels im Überblick" at bounding box center [293, 392] width 178 height 75
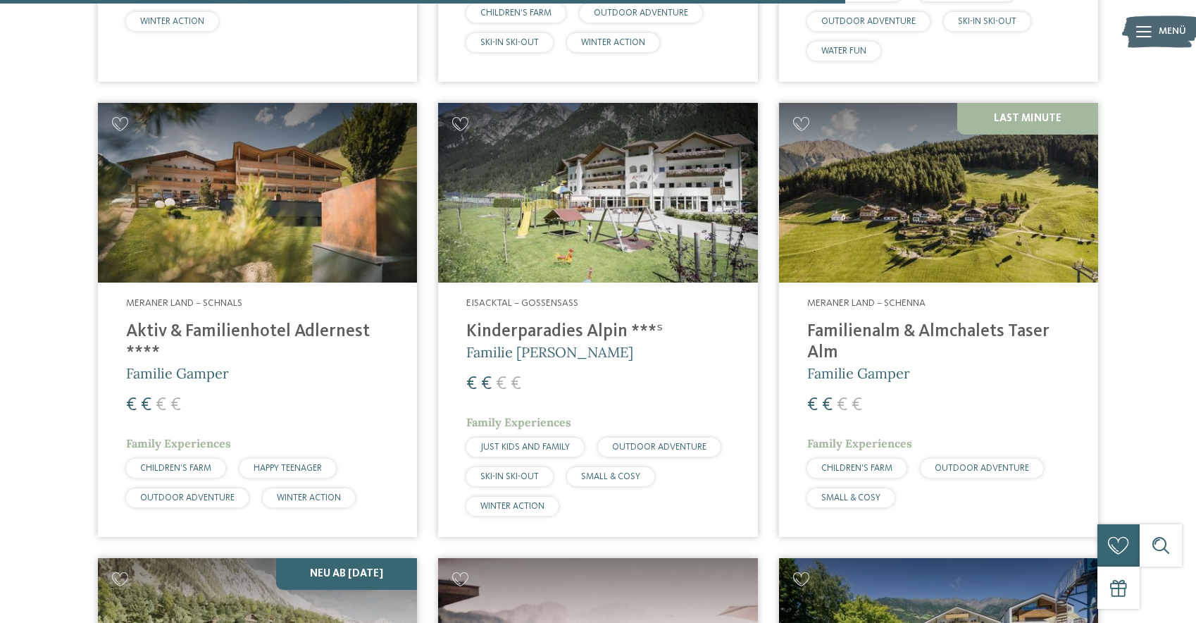
scroll to position [3170, 0]
